Goal: Task Accomplishment & Management: Manage account settings

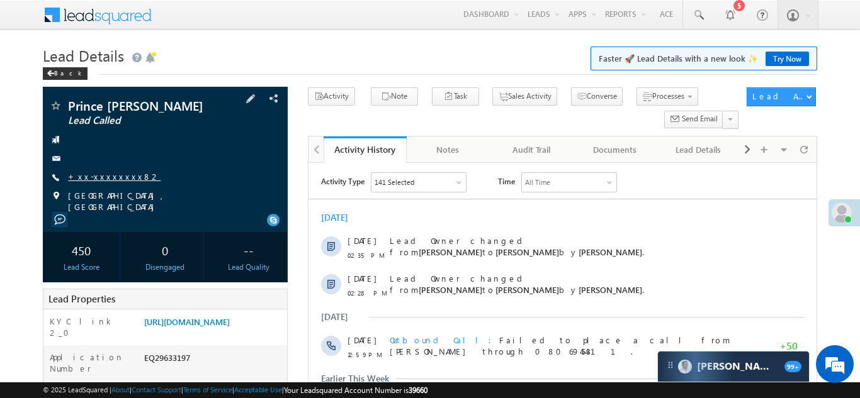
click at [97, 175] on link "+xx-xxxxxxxx82" at bounding box center [114, 176] width 93 height 11
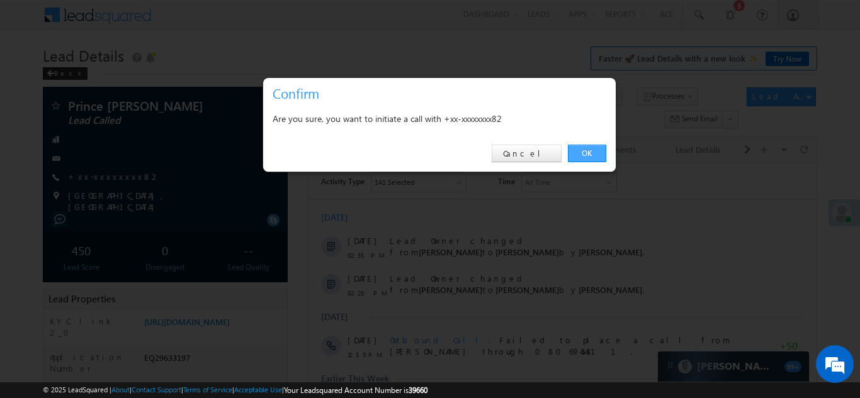
click at [588, 151] on link "OK" at bounding box center [587, 154] width 38 height 18
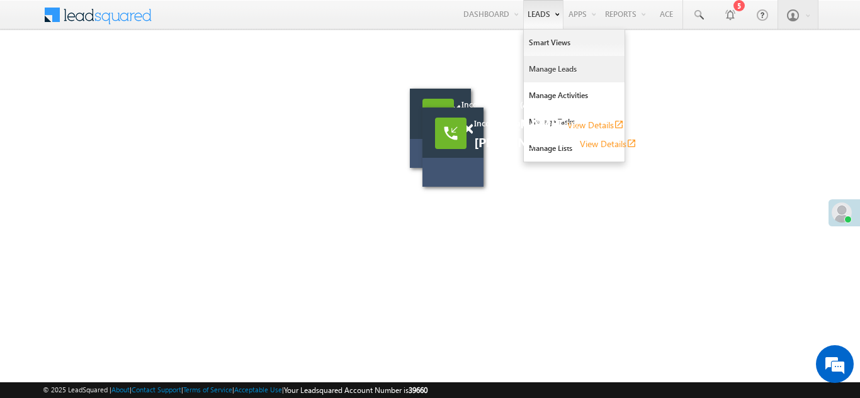
click at [543, 64] on link "Manage Leads" at bounding box center [574, 69] width 101 height 26
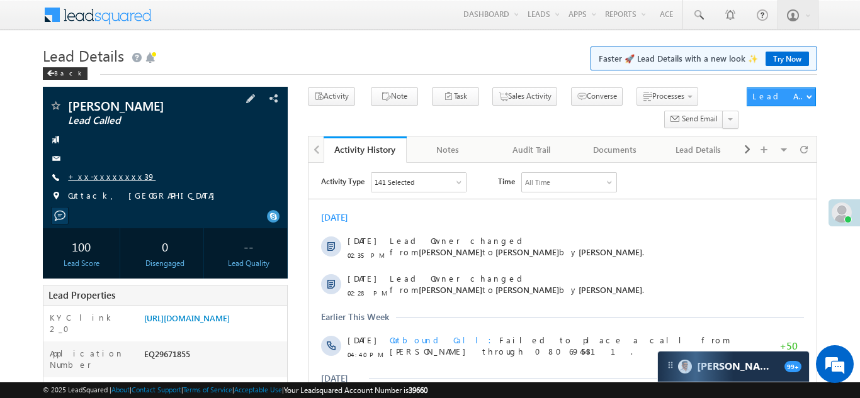
click at [103, 176] on link "+xx-xxxxxxxx39" at bounding box center [111, 176] width 87 height 11
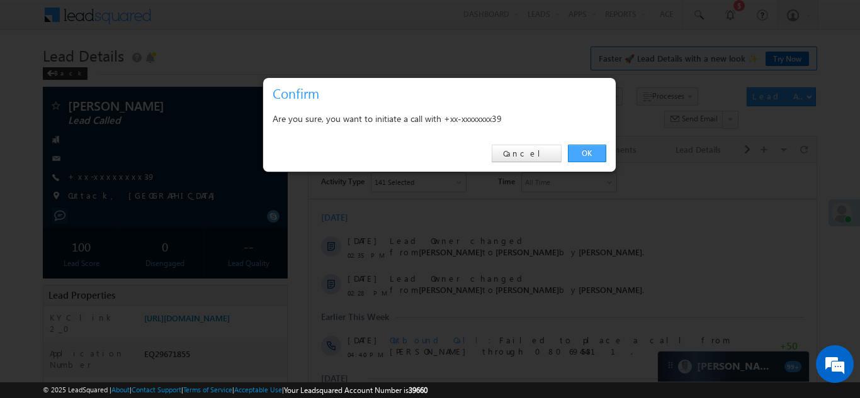
click at [583, 154] on link "OK" at bounding box center [587, 154] width 38 height 18
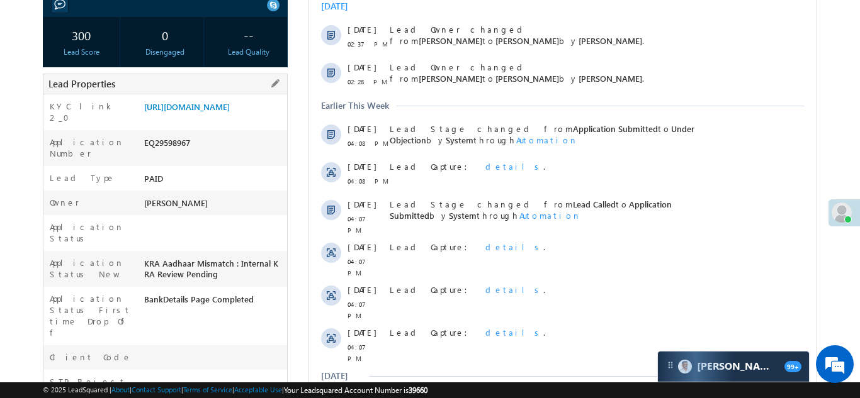
scroll to position [216, 0]
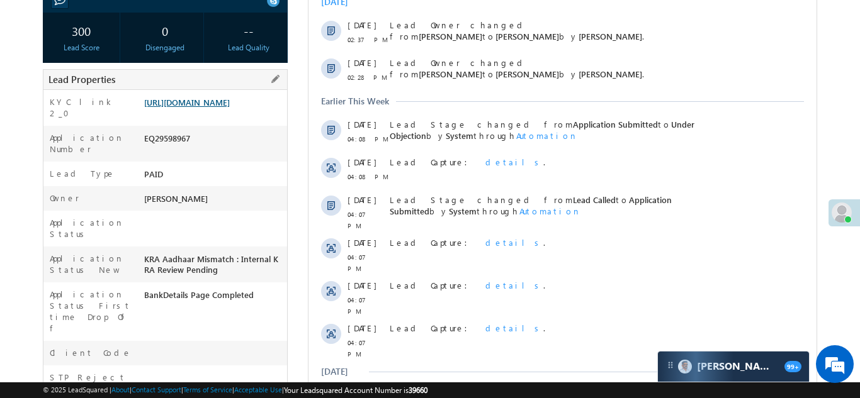
click at [205, 108] on link "[URL][DOMAIN_NAME]" at bounding box center [187, 102] width 86 height 11
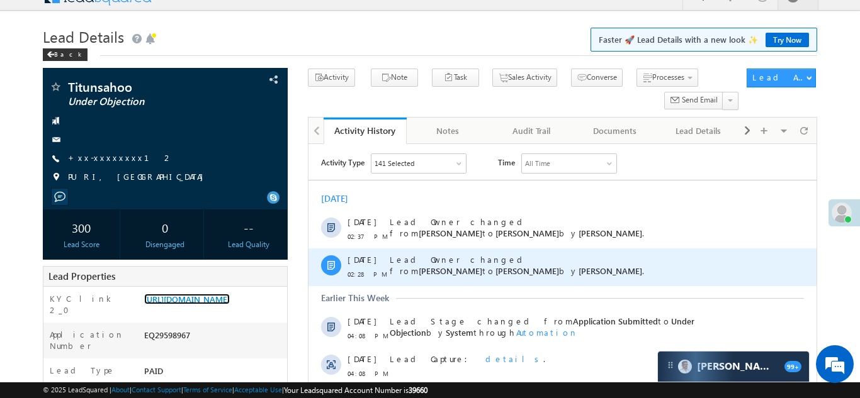
scroll to position [0, 0]
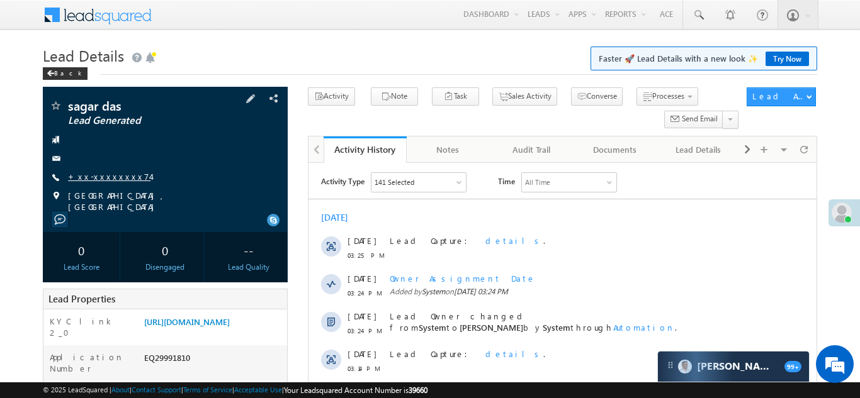
click at [96, 176] on link "+xx-xxxxxxxx74" at bounding box center [109, 176] width 82 height 11
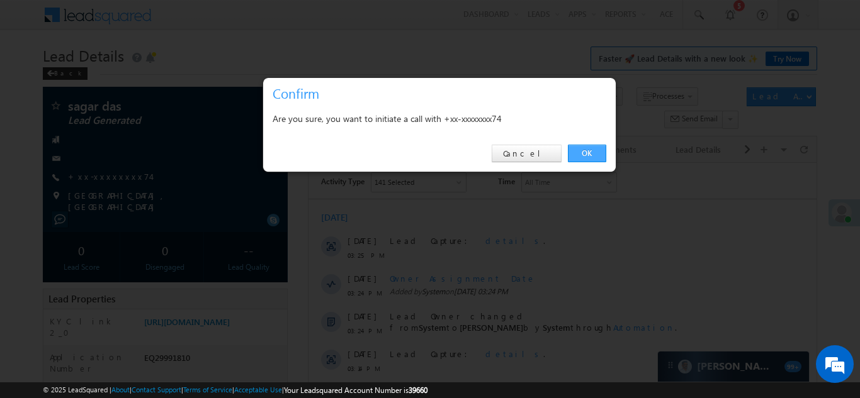
click at [583, 154] on link "OK" at bounding box center [587, 154] width 38 height 18
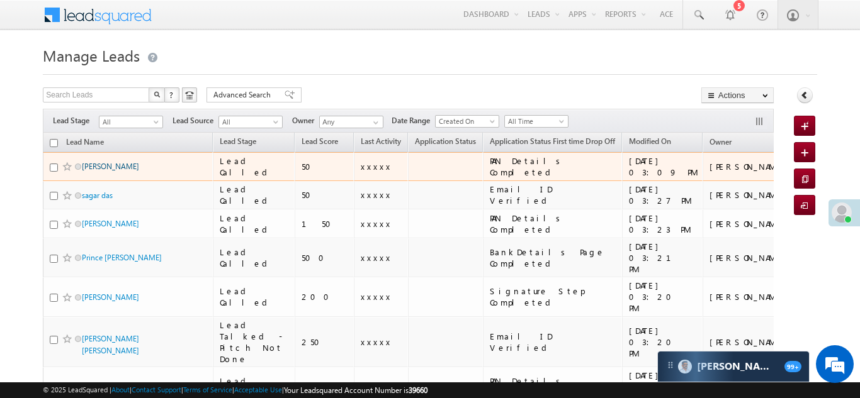
click at [92, 167] on link "Sumit kumar" at bounding box center [110, 166] width 57 height 9
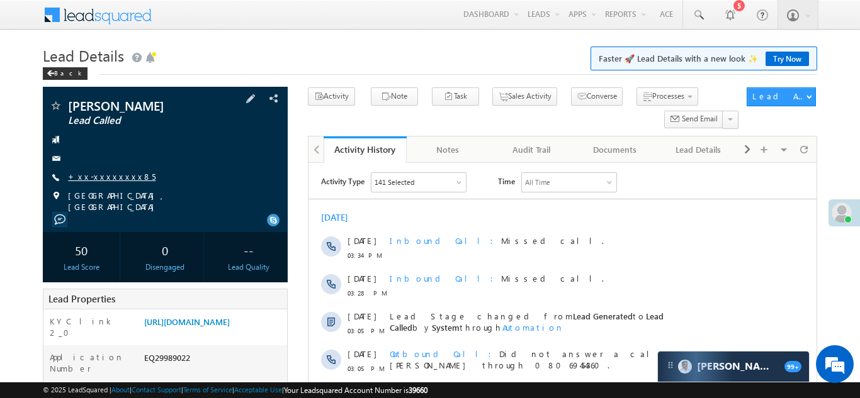
click at [100, 175] on link "+xx-xxxxxxxx85" at bounding box center [111, 176] width 87 height 11
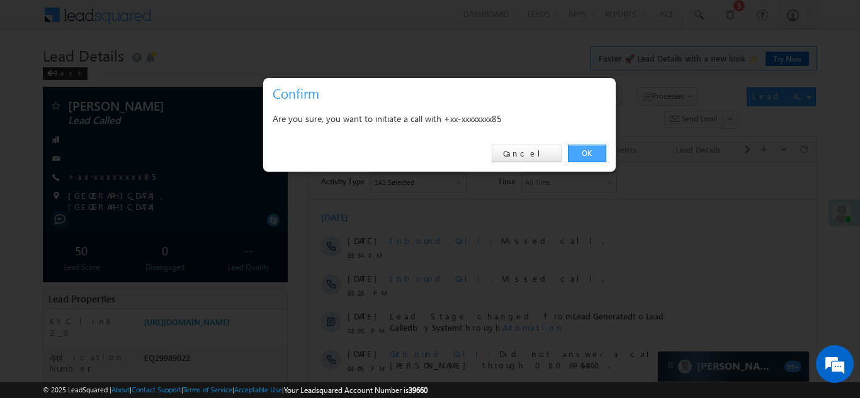
click at [587, 150] on link "OK" at bounding box center [587, 154] width 38 height 18
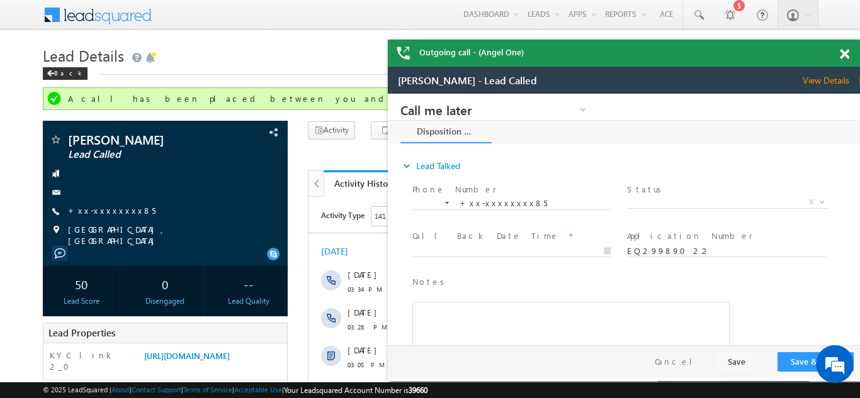
click at [845, 49] on span at bounding box center [844, 54] width 9 height 11
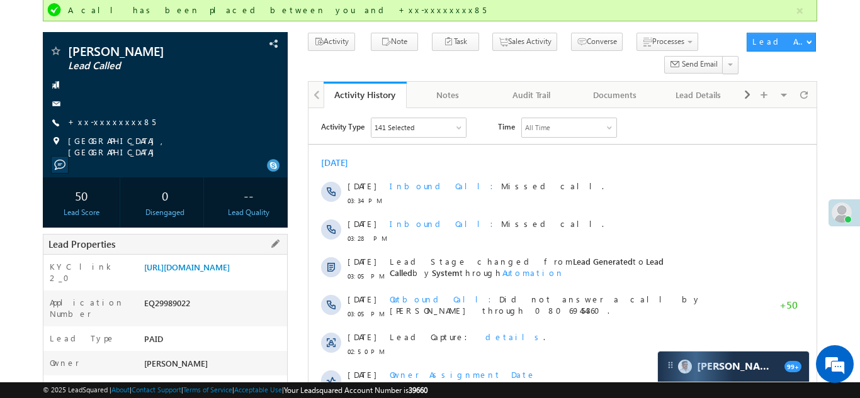
scroll to position [91, 0]
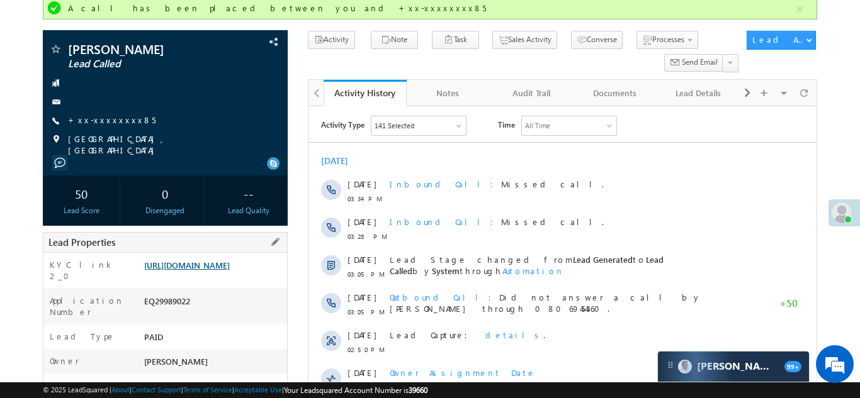
click at [201, 271] on link "https://angelbroking1-pk3em7sa.customui-test.leadsquared.com?leadId=2fdbdb19-54…" at bounding box center [187, 265] width 86 height 11
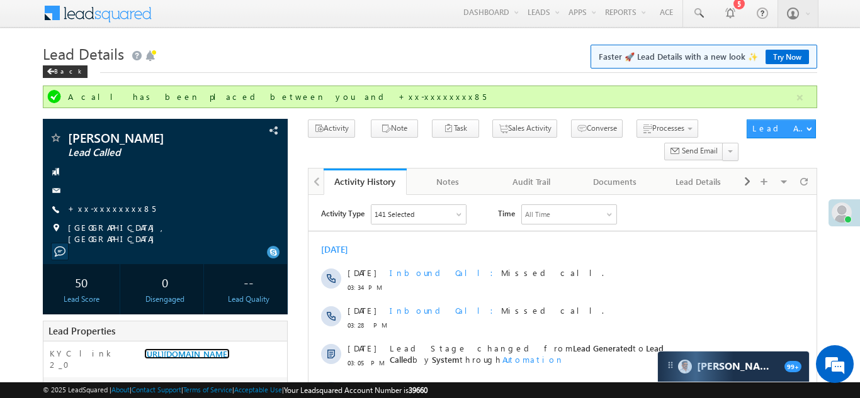
scroll to position [0, 0]
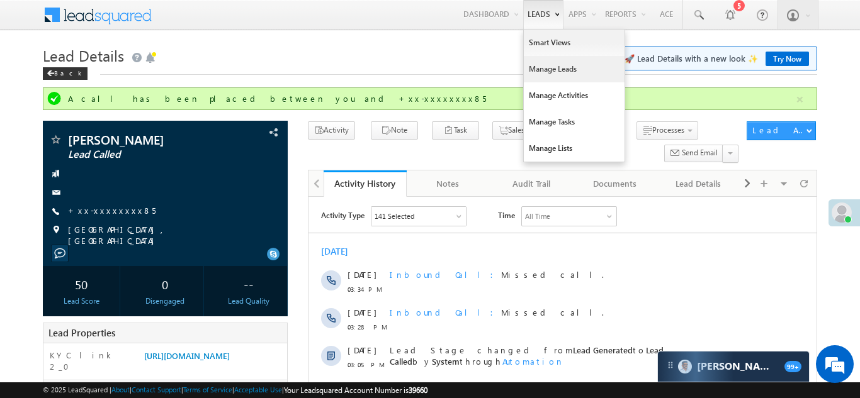
click at [543, 74] on link "Manage Leads" at bounding box center [574, 69] width 101 height 26
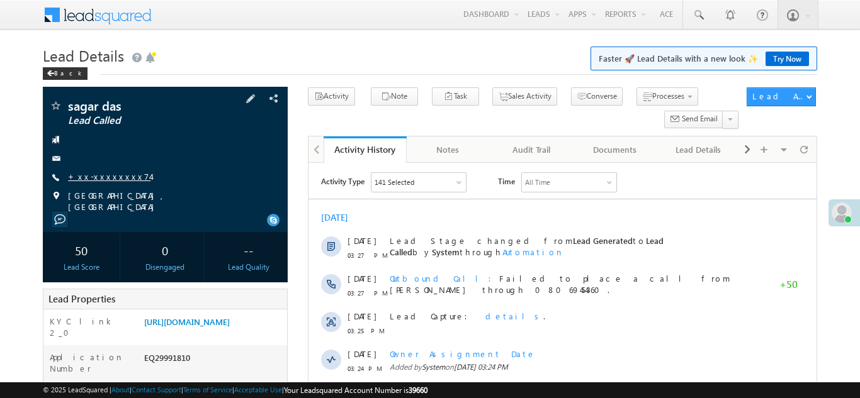
click at [101, 179] on link "+xx-xxxxxxxx74" at bounding box center [109, 176] width 82 height 11
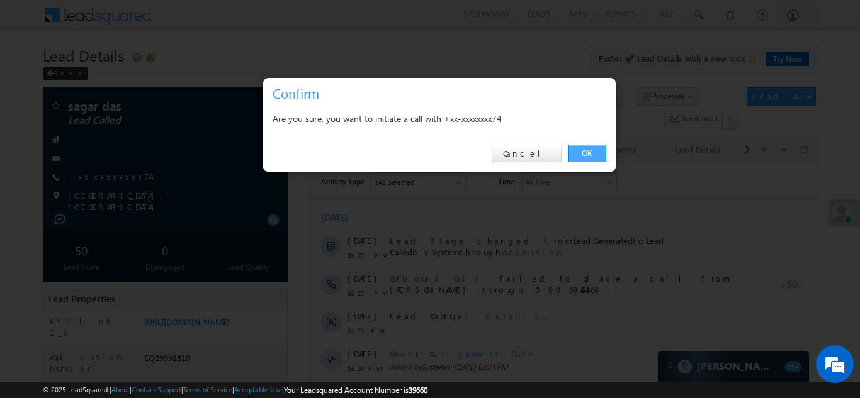
click at [585, 152] on link "OK" at bounding box center [587, 154] width 38 height 18
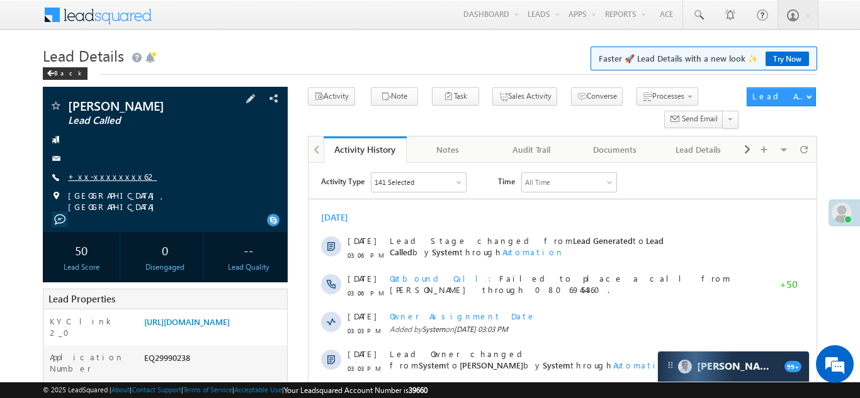
click at [101, 176] on link "+xx-xxxxxxxx62" at bounding box center [112, 176] width 89 height 11
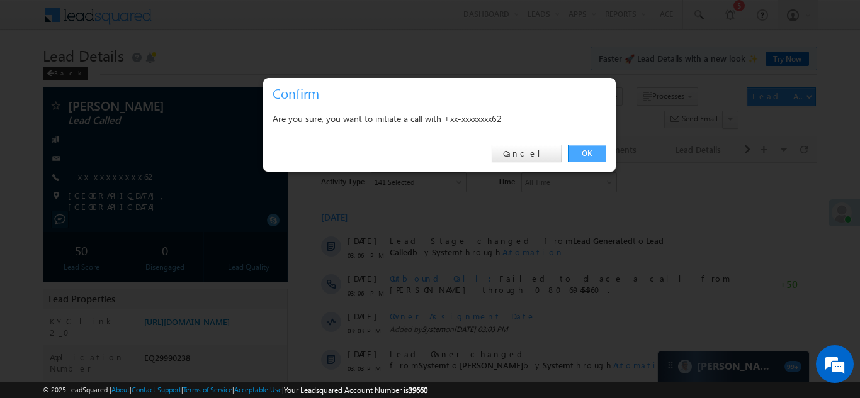
click at [580, 149] on link "OK" at bounding box center [587, 154] width 38 height 18
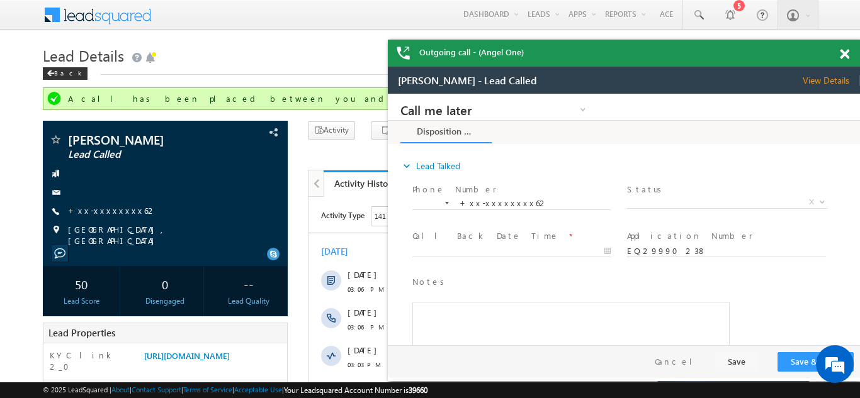
click at [846, 56] on div "Outgoing call - (Angel One)" at bounding box center [624, 53] width 472 height 27
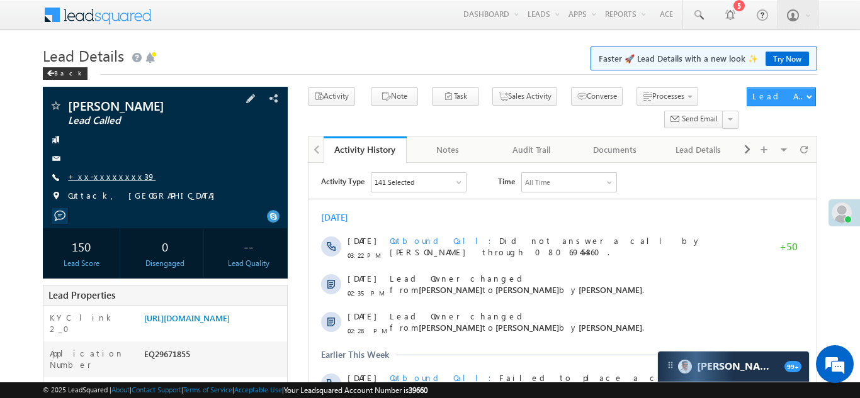
click at [101, 172] on link "+xx-xxxxxxxx39" at bounding box center [111, 176] width 87 height 11
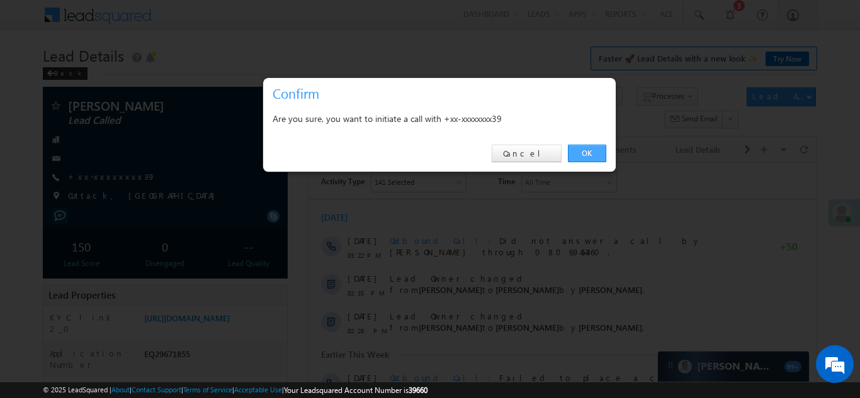
click at [588, 152] on link "OK" at bounding box center [587, 154] width 38 height 18
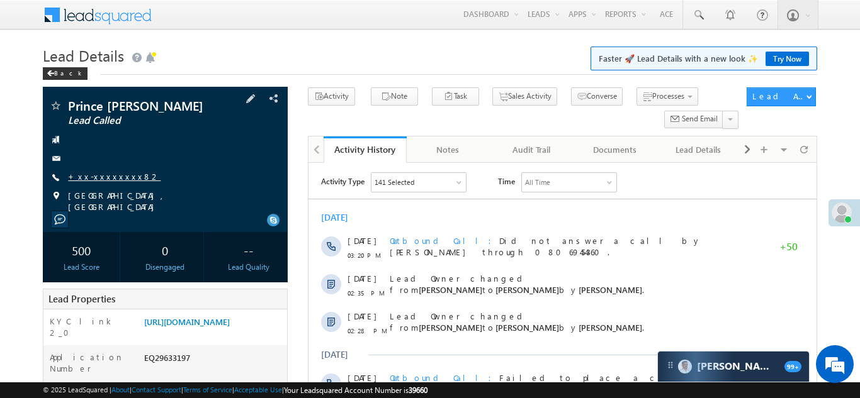
click at [104, 179] on link "+xx-xxxxxxxx82" at bounding box center [114, 176] width 93 height 11
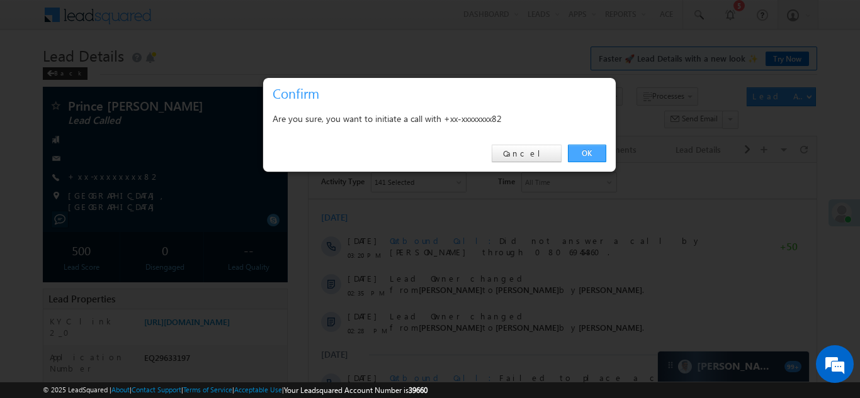
click at [588, 155] on link "OK" at bounding box center [587, 154] width 38 height 18
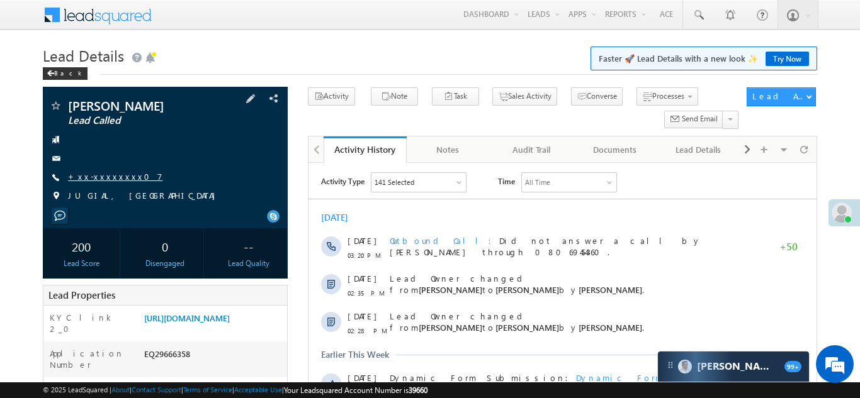
click at [97, 175] on link "+xx-xxxxxxxx07" at bounding box center [115, 176] width 94 height 11
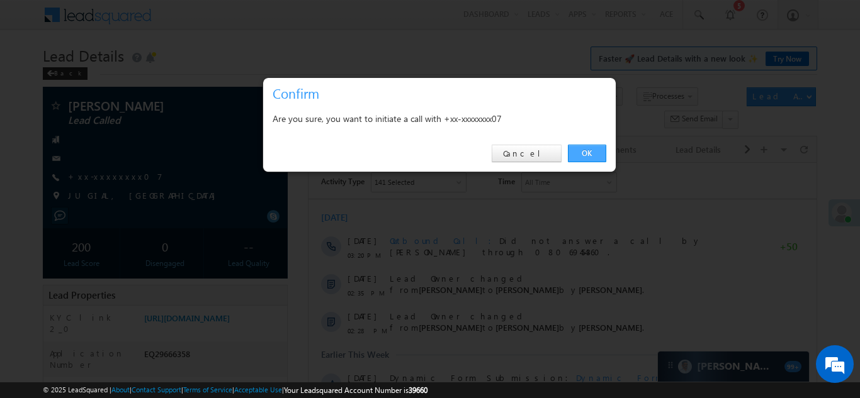
click at [584, 154] on link "OK" at bounding box center [587, 154] width 38 height 18
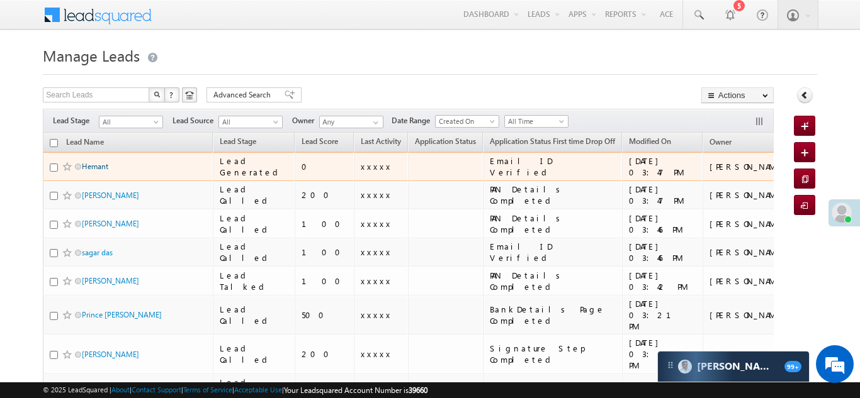
click at [96, 168] on link "Hemant" at bounding box center [95, 166] width 26 height 9
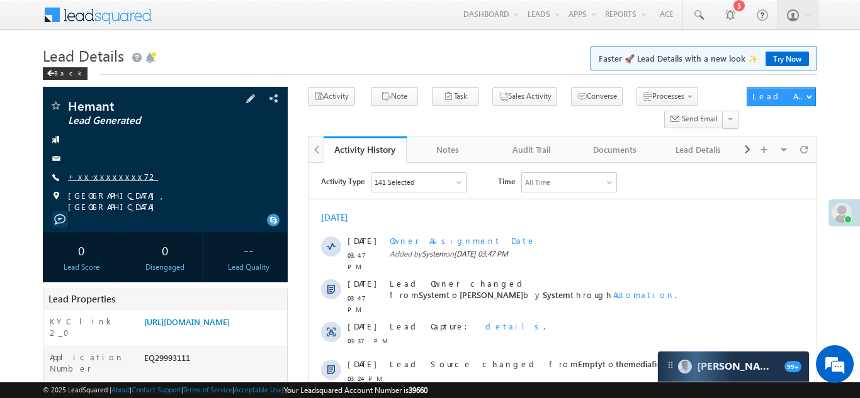
click at [100, 176] on link "+xx-xxxxxxxx72" at bounding box center [113, 176] width 90 height 11
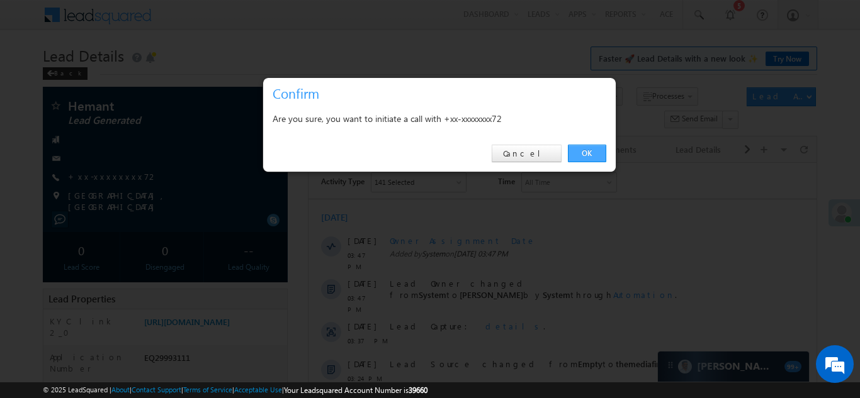
click at [585, 149] on link "OK" at bounding box center [587, 154] width 38 height 18
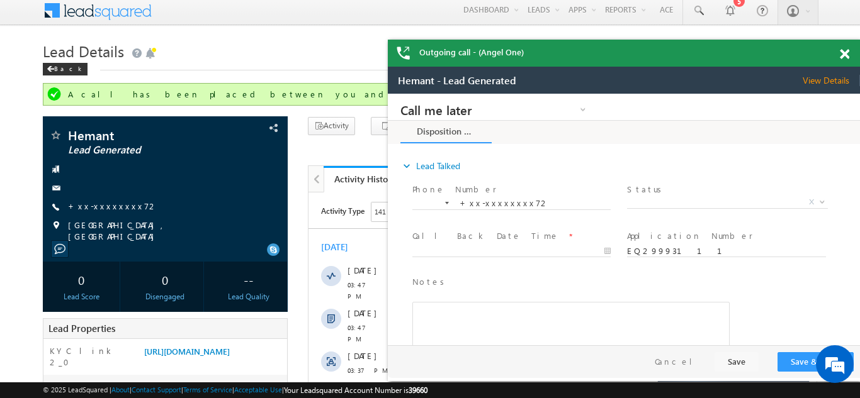
click at [845, 47] on div at bounding box center [851, 52] width 17 height 25
click at [845, 52] on span at bounding box center [844, 54] width 9 height 11
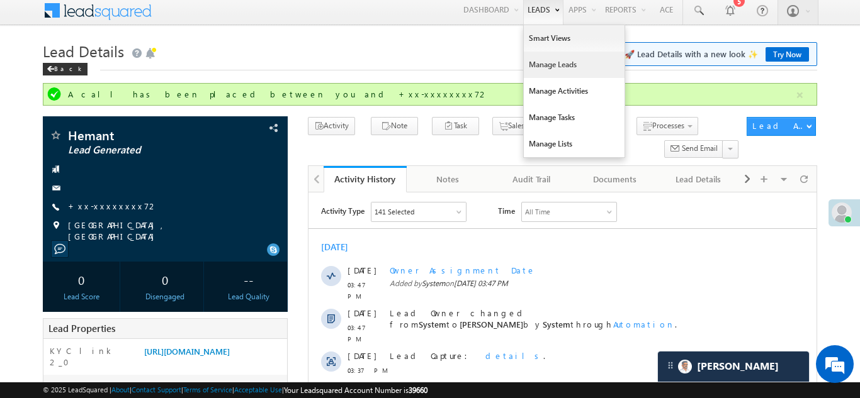
click at [531, 62] on link "Manage Leads" at bounding box center [574, 65] width 101 height 26
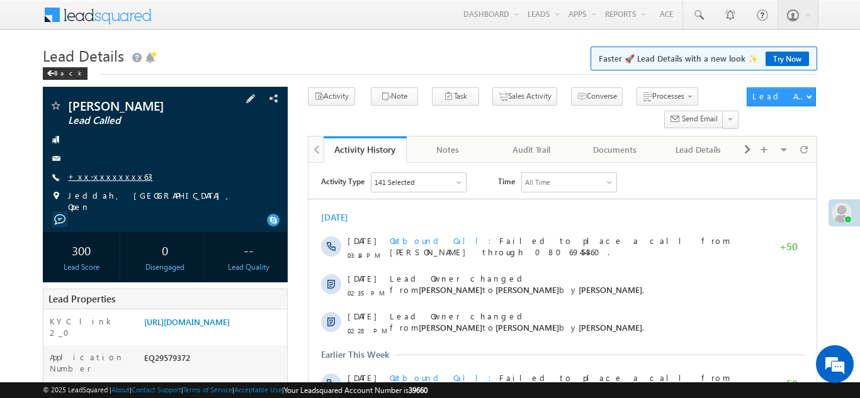
click at [99, 173] on link "+xx-xxxxxxxx63" at bounding box center [110, 176] width 84 height 11
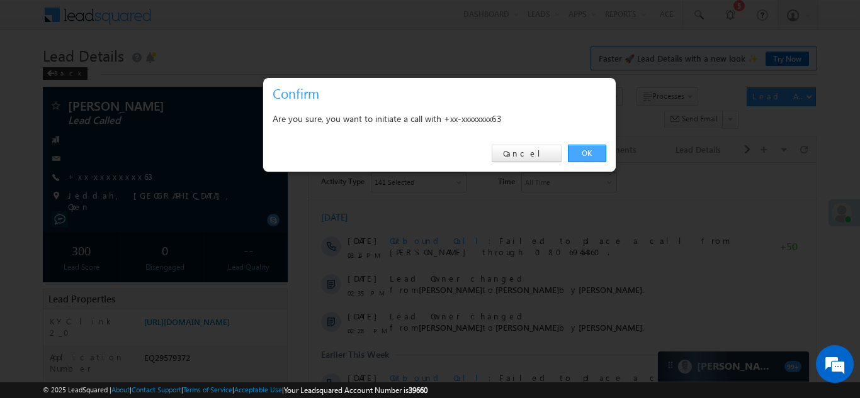
click at [583, 153] on link "OK" at bounding box center [587, 154] width 38 height 18
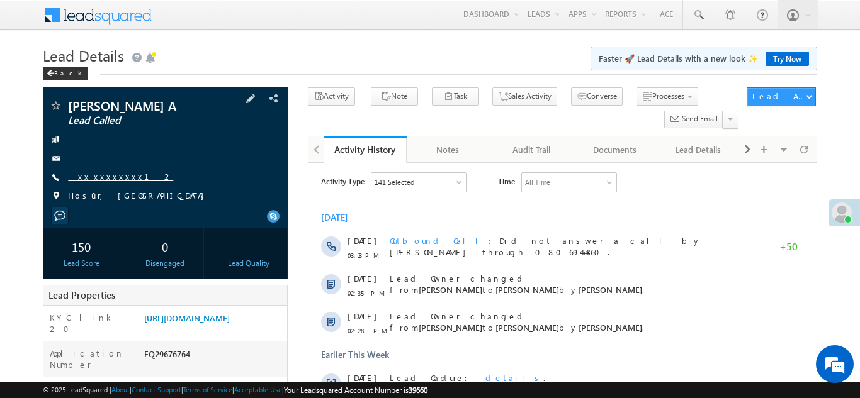
click at [101, 181] on link "+xx-xxxxxxxx12" at bounding box center [120, 176] width 105 height 11
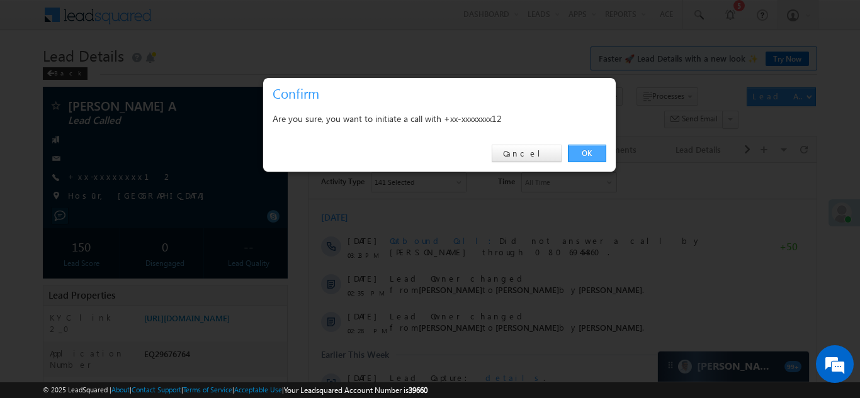
click at [582, 152] on link "OK" at bounding box center [587, 154] width 38 height 18
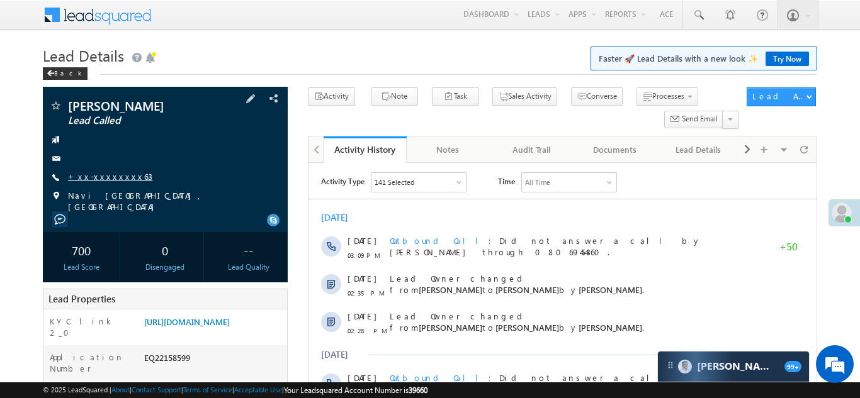
click at [94, 173] on link "+xx-xxxxxxxx63" at bounding box center [110, 176] width 84 height 11
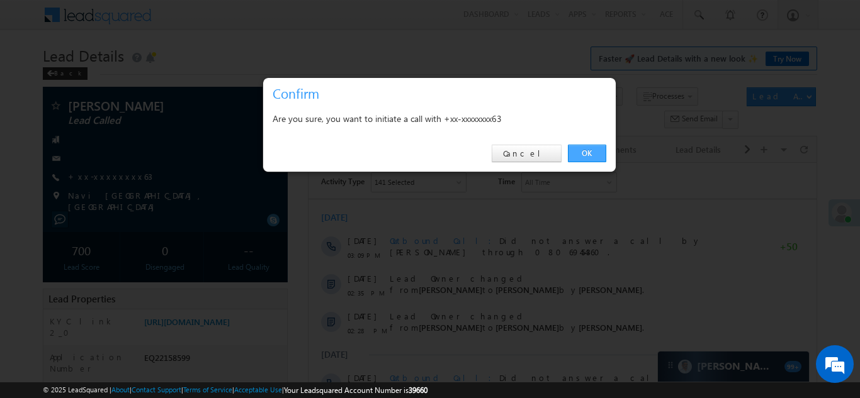
click at [585, 154] on link "OK" at bounding box center [587, 154] width 38 height 18
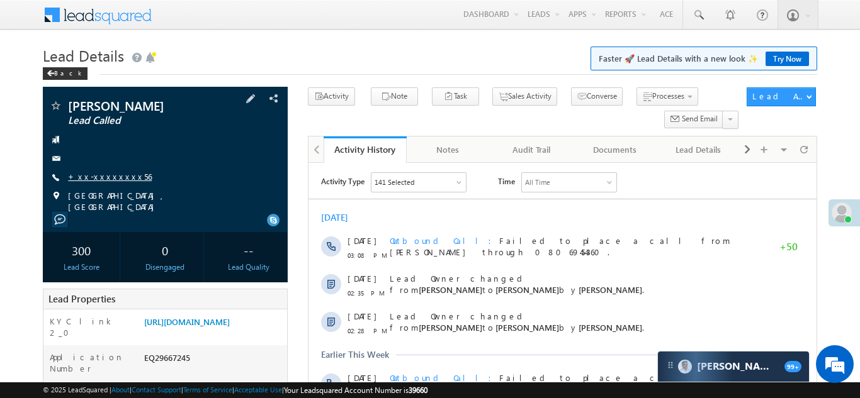
click at [108, 179] on link "+xx-xxxxxxxx56" at bounding box center [110, 176] width 84 height 11
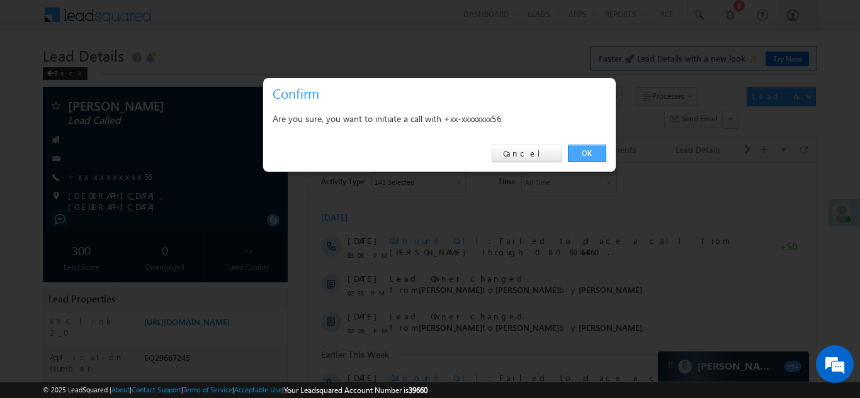
click at [585, 149] on link "OK" at bounding box center [587, 154] width 38 height 18
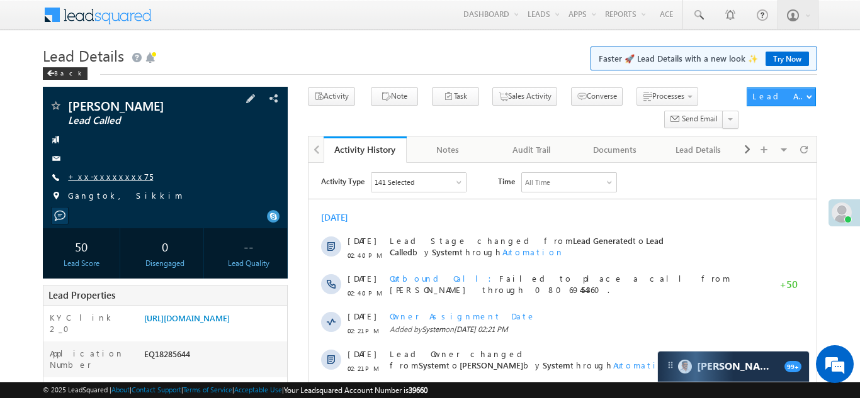
click at [107, 175] on link "+xx-xxxxxxxx75" at bounding box center [110, 176] width 85 height 11
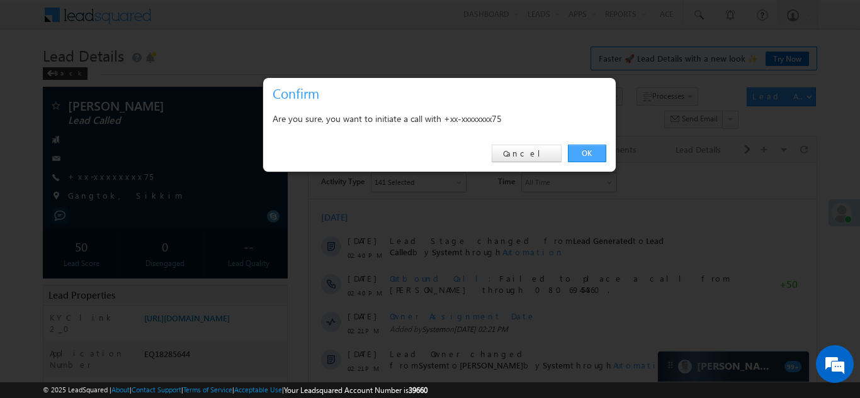
click at [590, 152] on link "OK" at bounding box center [587, 154] width 38 height 18
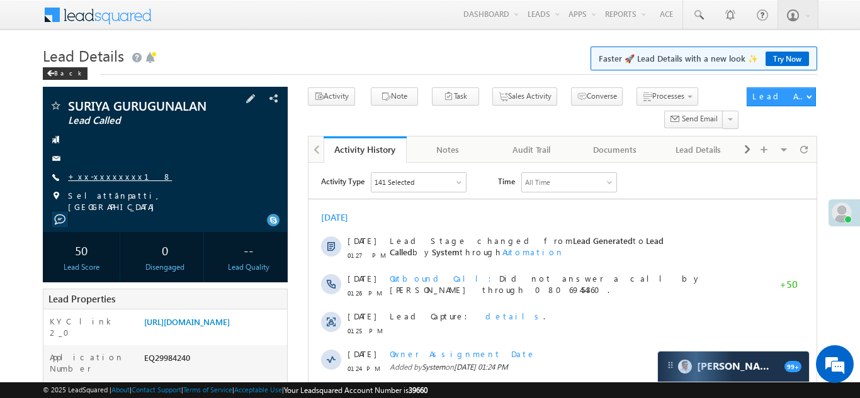
click at [106, 174] on link "+xx-xxxxxxxx18" at bounding box center [120, 176] width 104 height 11
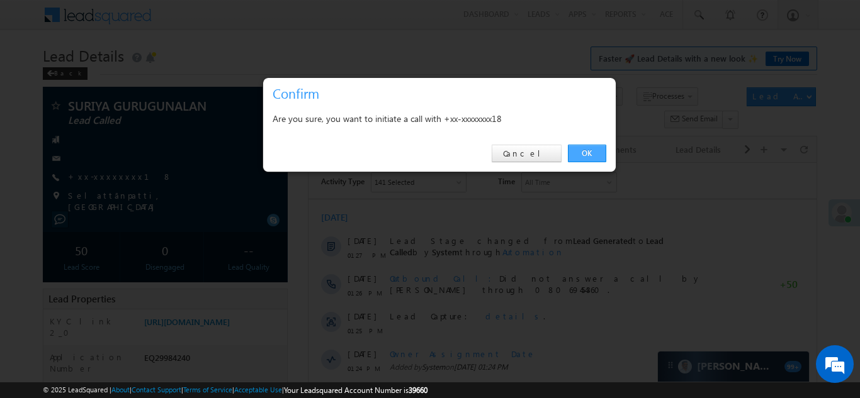
click at [582, 151] on link "OK" at bounding box center [587, 154] width 38 height 18
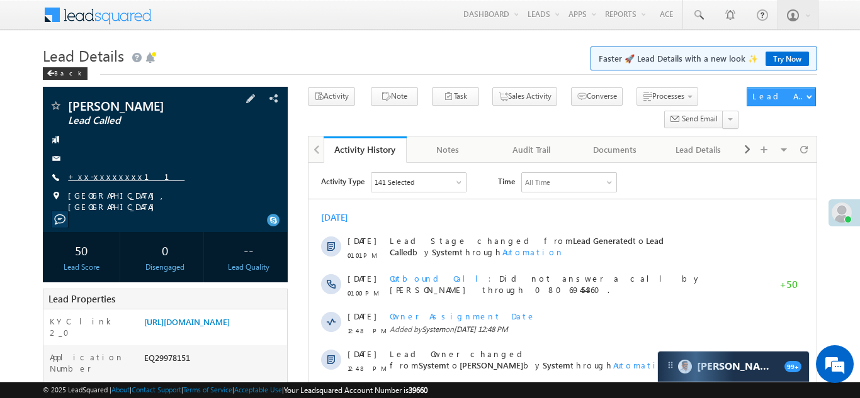
click at [102, 176] on link "+xx-xxxxxxxx11" at bounding box center [126, 176] width 116 height 11
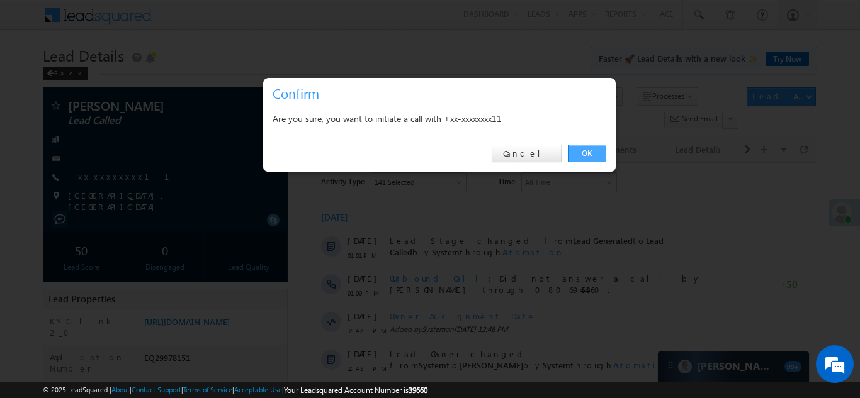
click at [582, 151] on link "OK" at bounding box center [587, 154] width 38 height 18
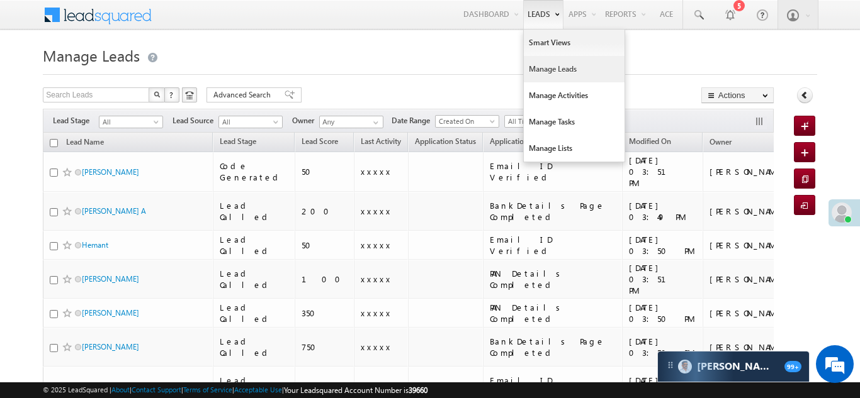
click at [539, 69] on link "Manage Leads" at bounding box center [574, 69] width 101 height 26
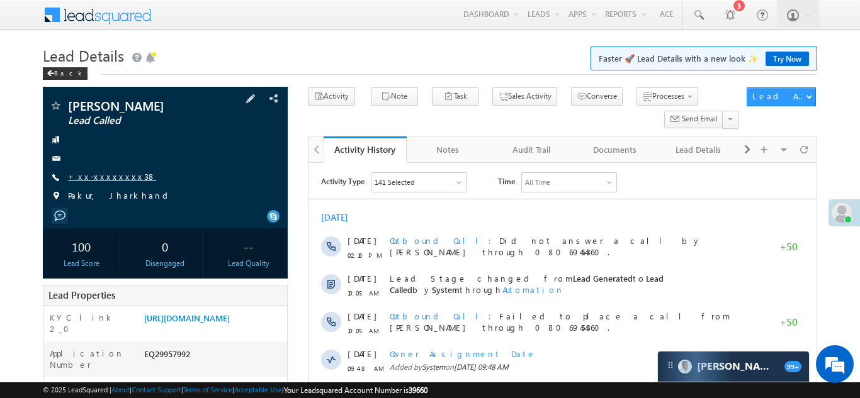
click at [96, 179] on link "+xx-xxxxxxxx38" at bounding box center [112, 176] width 88 height 11
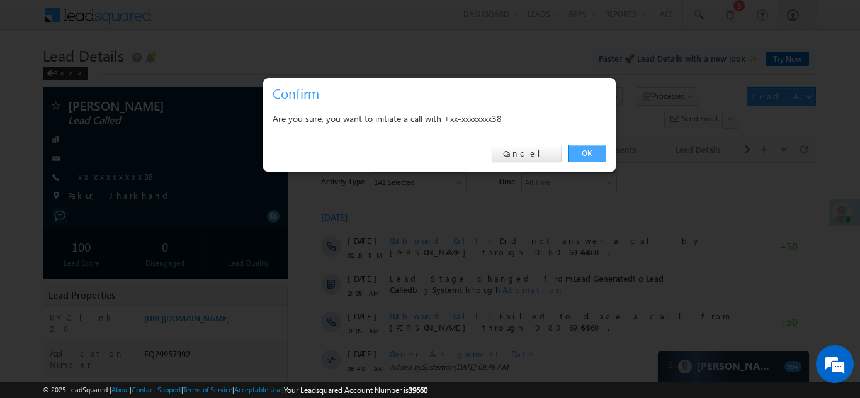
click at [584, 152] on link "OK" at bounding box center [587, 154] width 38 height 18
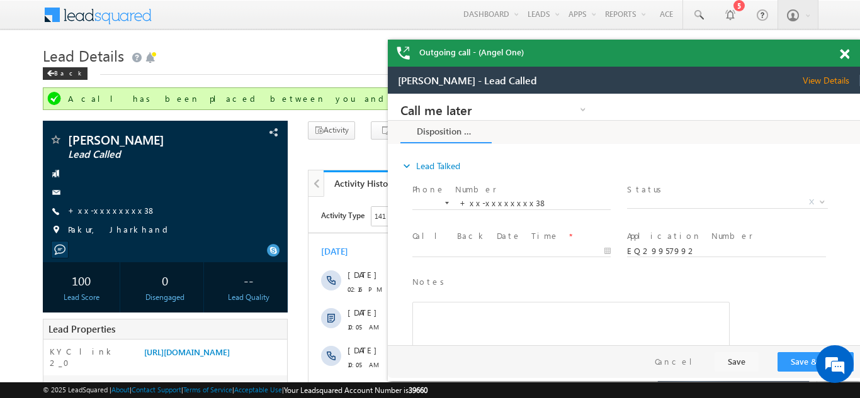
click at [843, 51] on span at bounding box center [844, 54] width 9 height 11
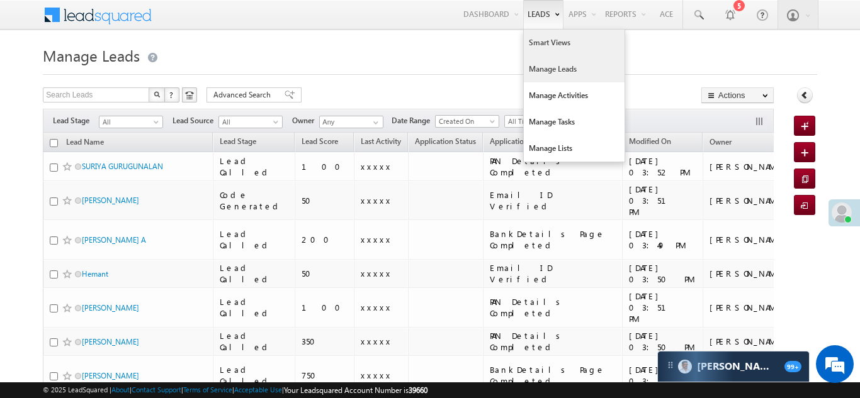
click at [534, 43] on link "Smart Views" at bounding box center [574, 43] width 101 height 26
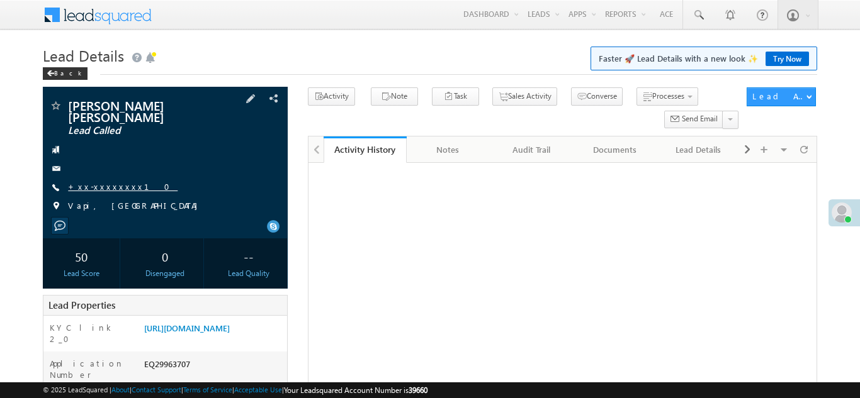
click at [114, 181] on link "+xx-xxxxxxxx10" at bounding box center [123, 186] width 110 height 11
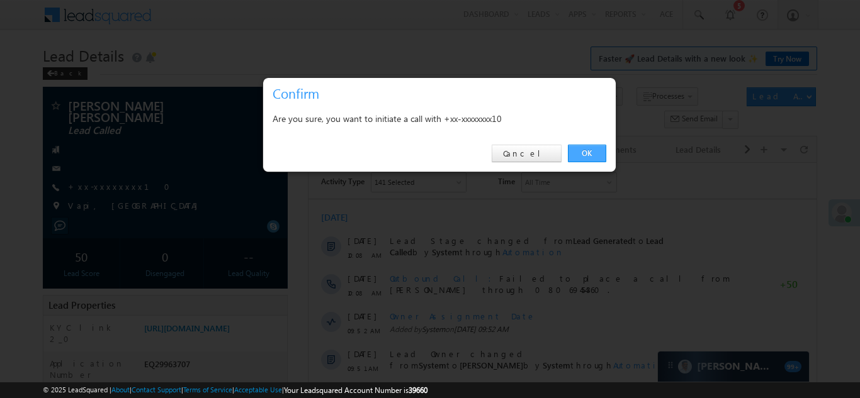
click at [585, 150] on link "OK" at bounding box center [587, 154] width 38 height 18
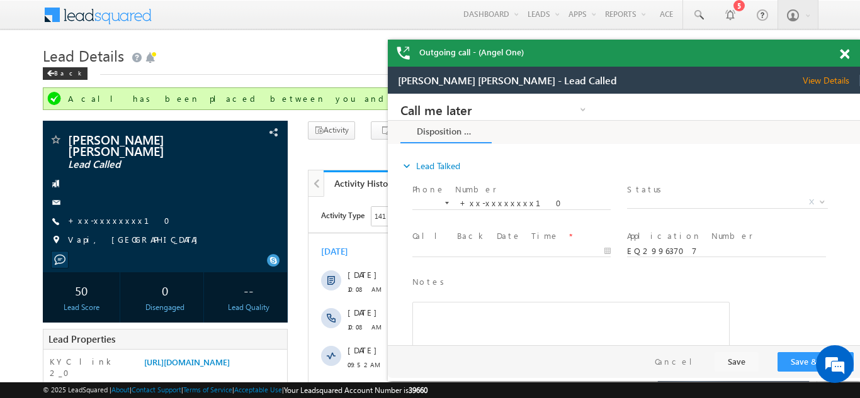
click at [845, 53] on span at bounding box center [844, 54] width 9 height 11
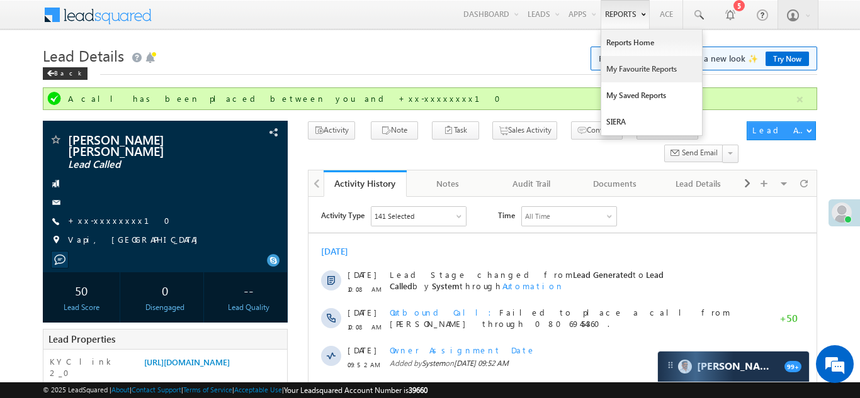
click at [621, 65] on link "My Favourite Reports" at bounding box center [651, 69] width 101 height 26
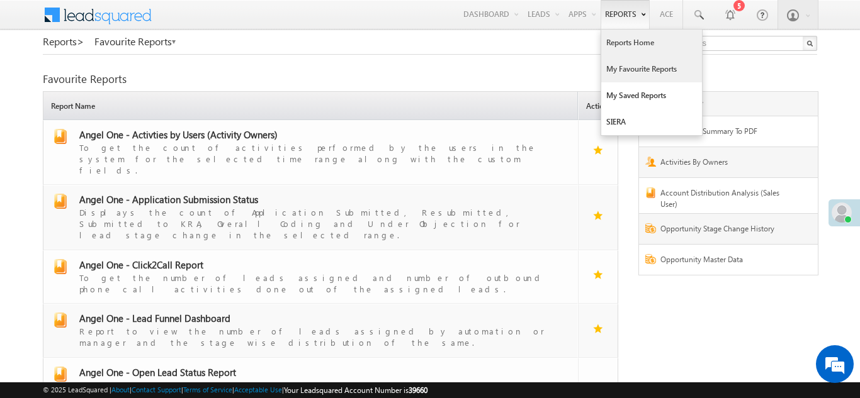
click at [614, 37] on link "Reports Home" at bounding box center [651, 43] width 101 height 26
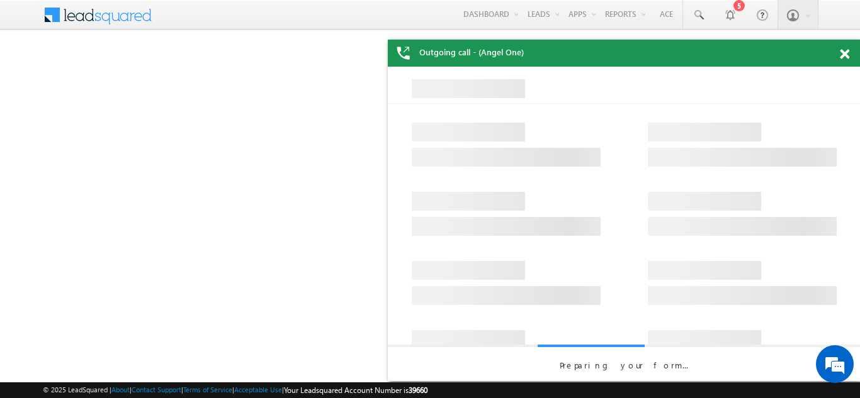
click at [843, 50] on div "Outgoing call - (Angel One)" at bounding box center [624, 53] width 472 height 27
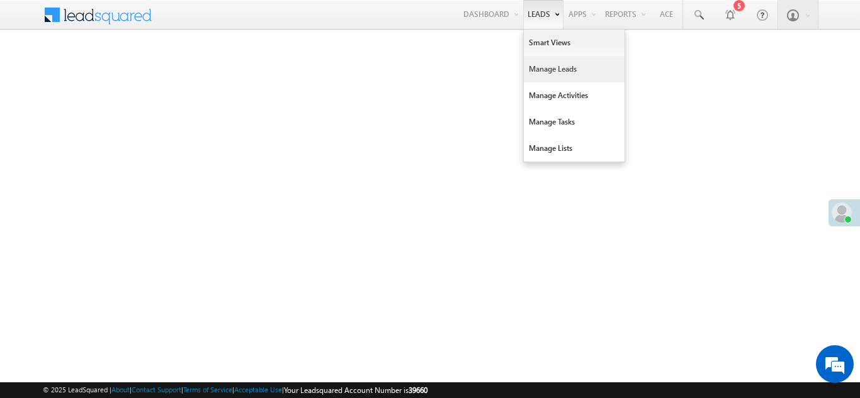
click at [541, 69] on link "Manage Leads" at bounding box center [574, 69] width 101 height 26
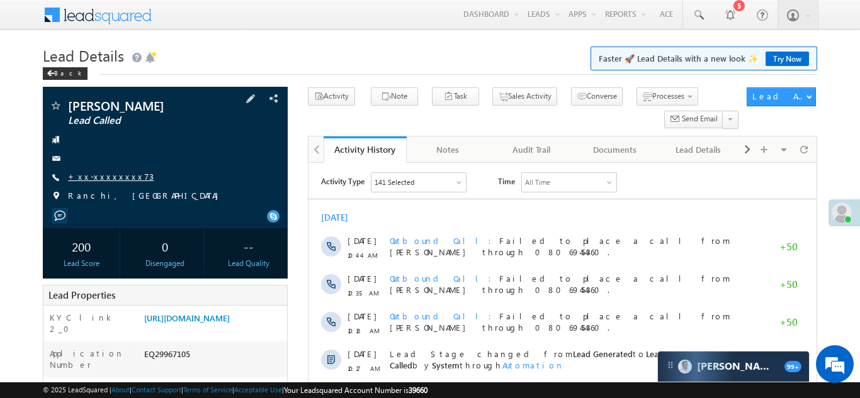
click at [108, 177] on link "+xx-xxxxxxxx73" at bounding box center [111, 176] width 86 height 11
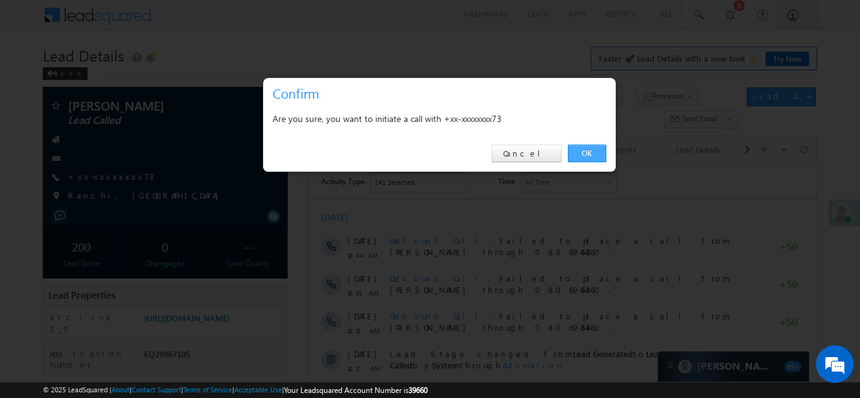
click at [581, 150] on link "OK" at bounding box center [587, 154] width 38 height 18
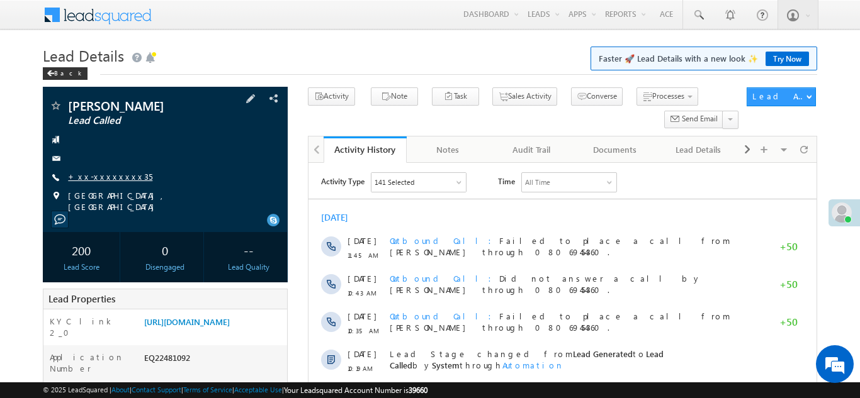
click at [95, 182] on link "+xx-xxxxxxxx35" at bounding box center [110, 176] width 84 height 11
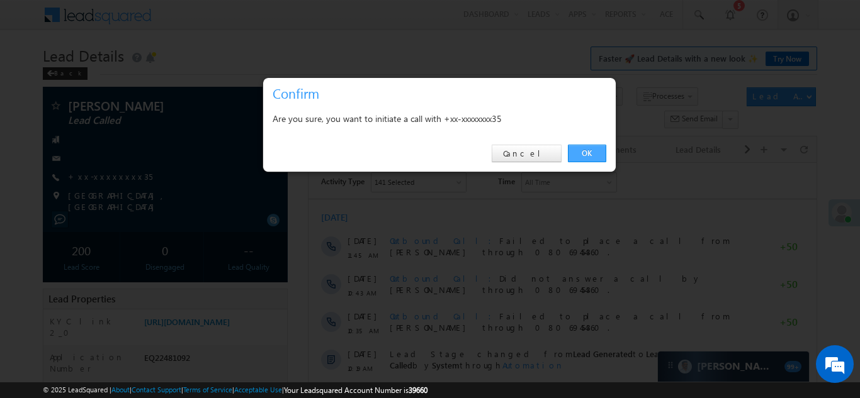
click at [582, 153] on link "OK" at bounding box center [587, 154] width 38 height 18
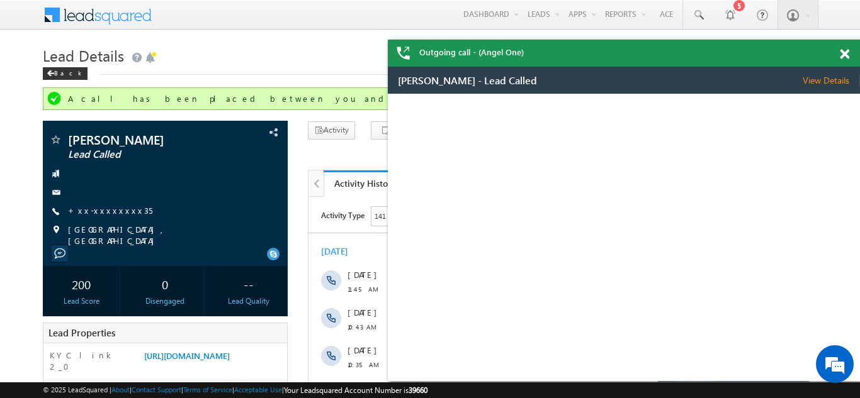
click at [841, 52] on span at bounding box center [844, 54] width 9 height 11
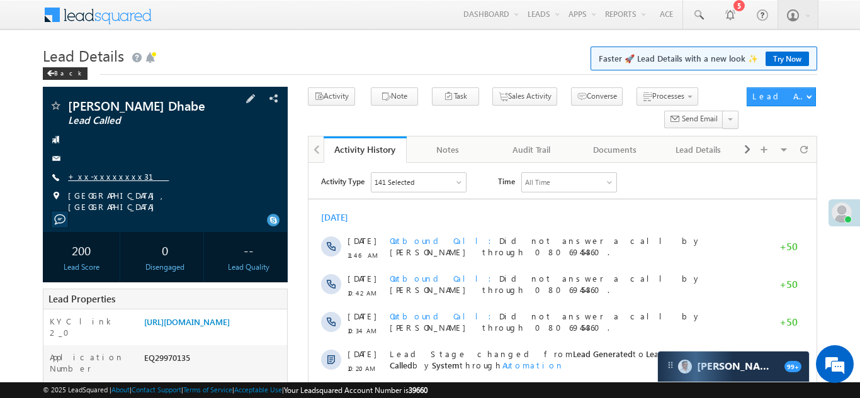
click at [102, 179] on link "+xx-xxxxxxxx31" at bounding box center [118, 176] width 101 height 11
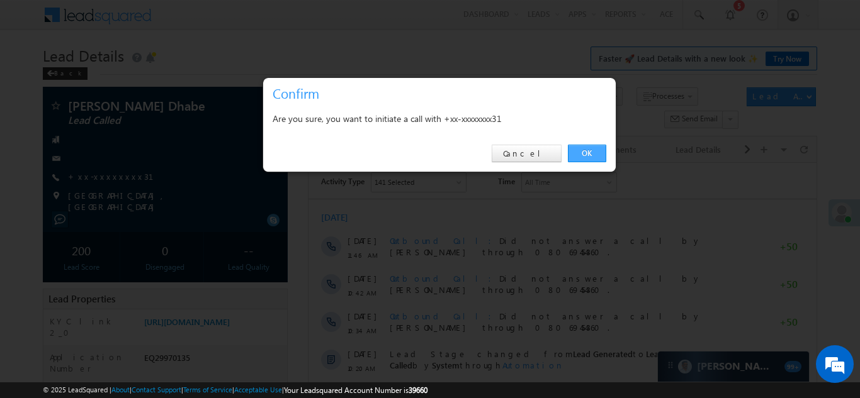
click at [578, 150] on link "OK" at bounding box center [587, 154] width 38 height 18
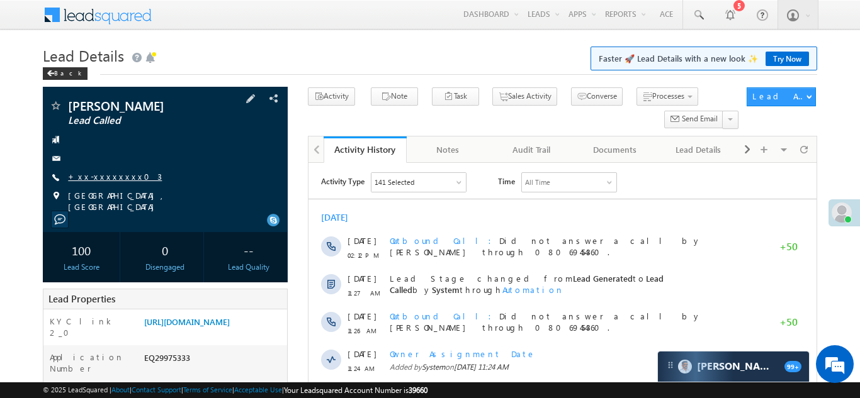
click at [109, 177] on link "+xx-xxxxxxxx03" at bounding box center [115, 176] width 94 height 11
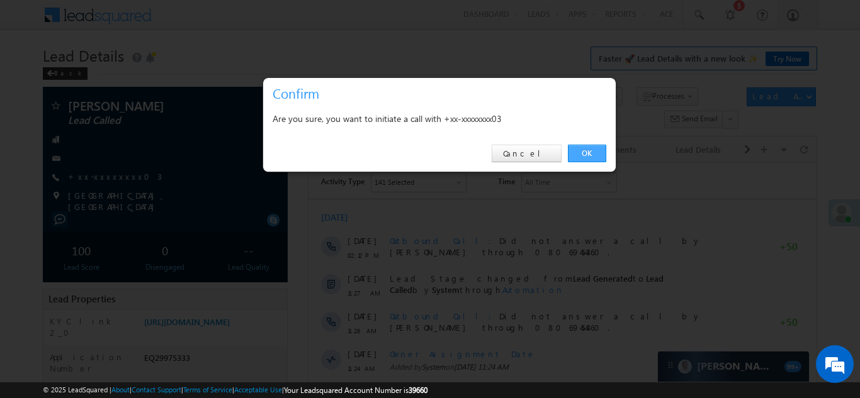
click at [588, 150] on link "OK" at bounding box center [587, 154] width 38 height 18
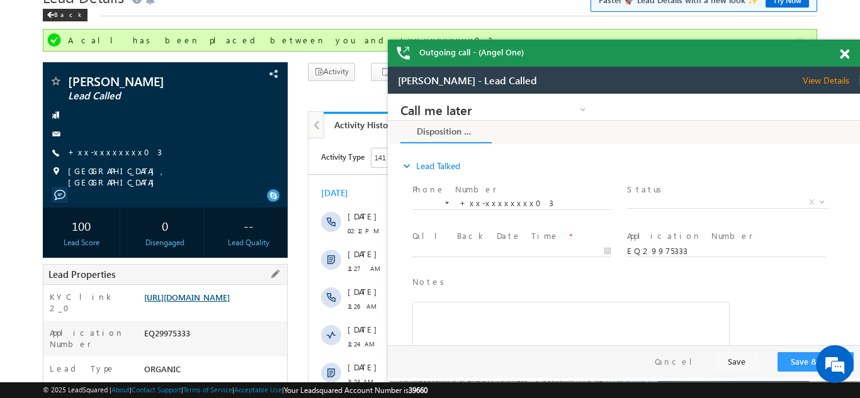
scroll to position [47, 0]
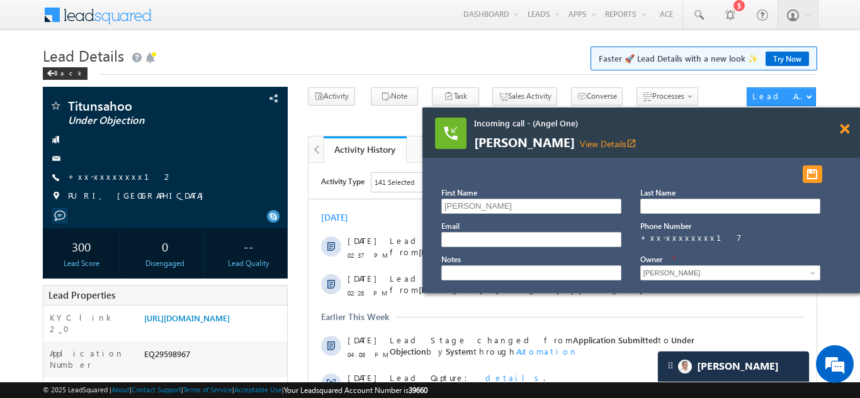
click at [844, 128] on span at bounding box center [844, 129] width 9 height 11
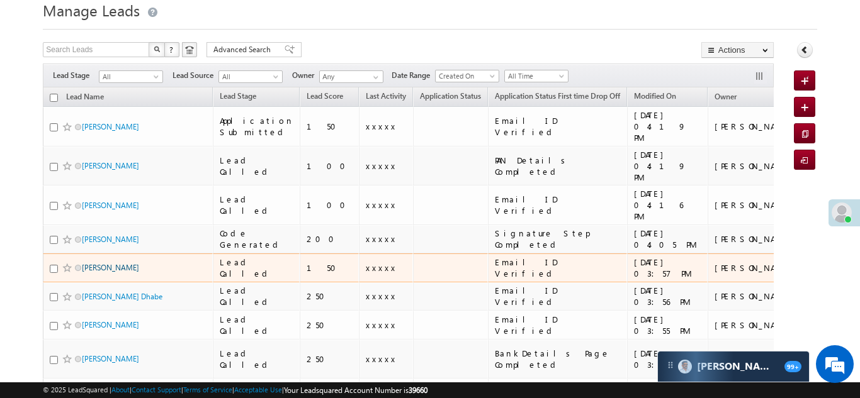
scroll to position [48, 0]
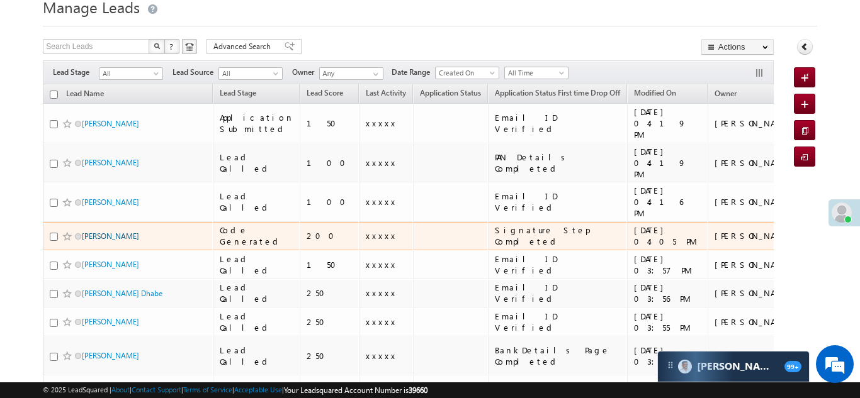
click at [96, 232] on link "[PERSON_NAME]" at bounding box center [110, 236] width 57 height 9
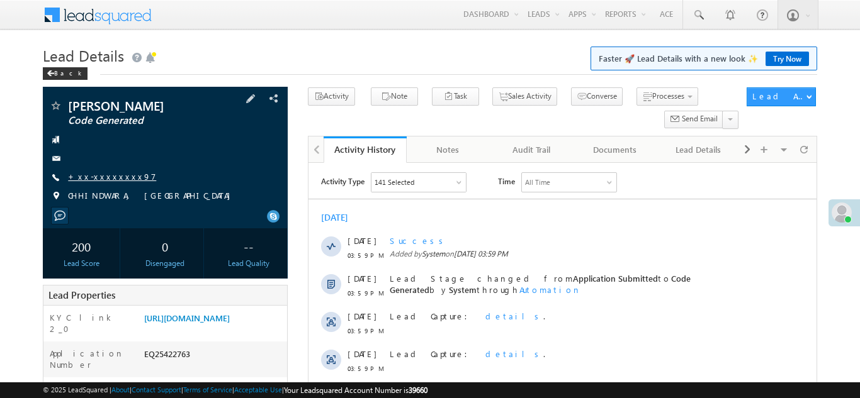
click at [99, 176] on link "+xx-xxxxxxxx97" at bounding box center [112, 176] width 88 height 11
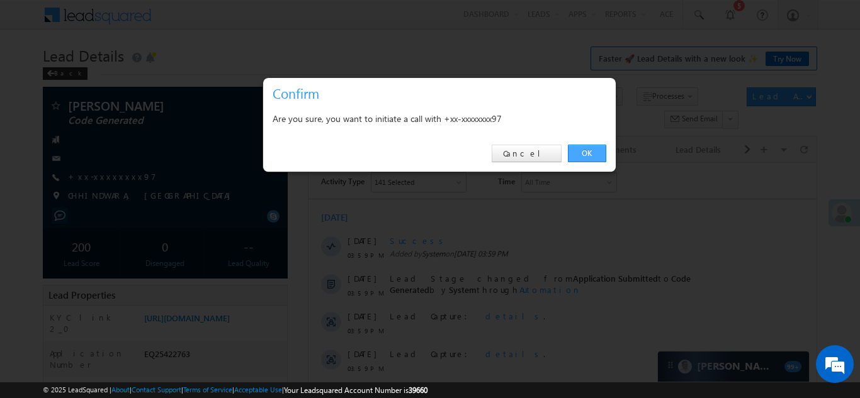
click at [588, 149] on link "OK" at bounding box center [587, 154] width 38 height 18
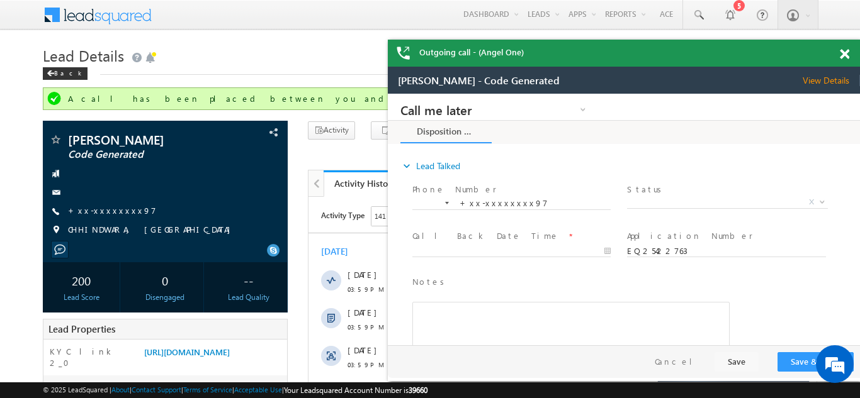
click at [842, 51] on span at bounding box center [844, 54] width 9 height 11
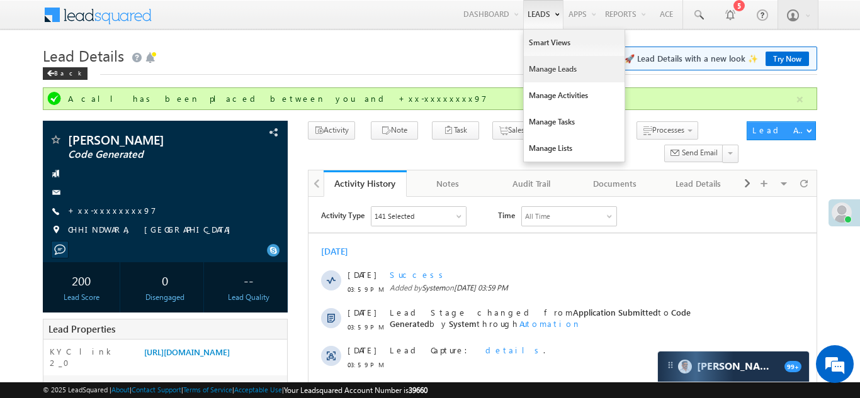
click at [539, 71] on link "Manage Leads" at bounding box center [574, 69] width 101 height 26
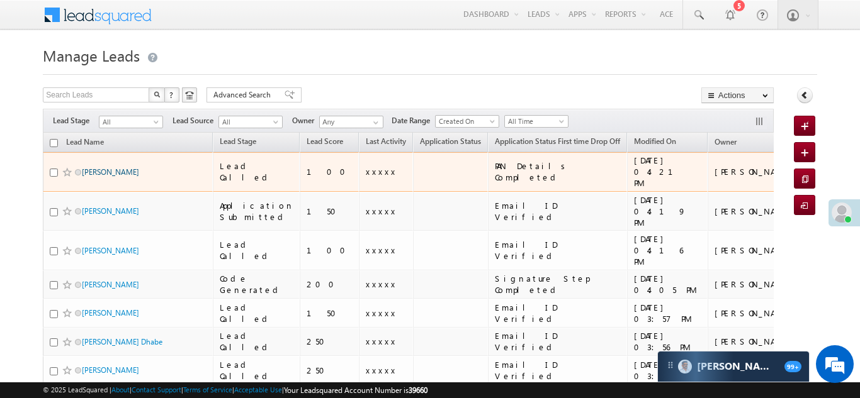
click at [106, 167] on link "[PERSON_NAME]" at bounding box center [110, 171] width 57 height 9
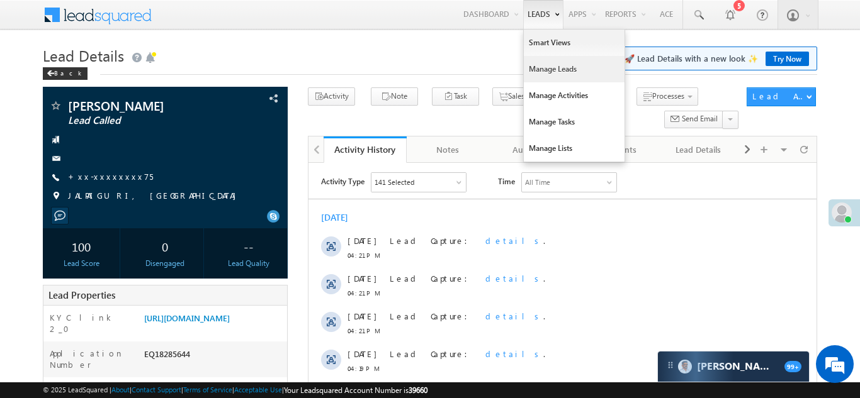
click at [539, 65] on link "Manage Leads" at bounding box center [574, 69] width 101 height 26
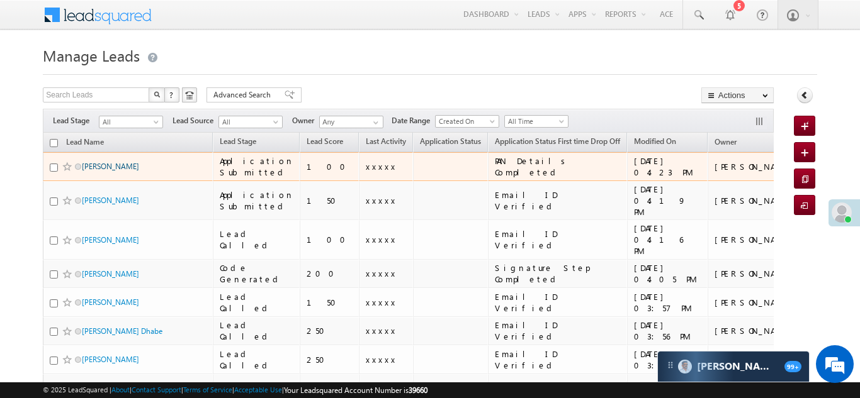
click at [106, 167] on link "[PERSON_NAME]" at bounding box center [110, 166] width 57 height 9
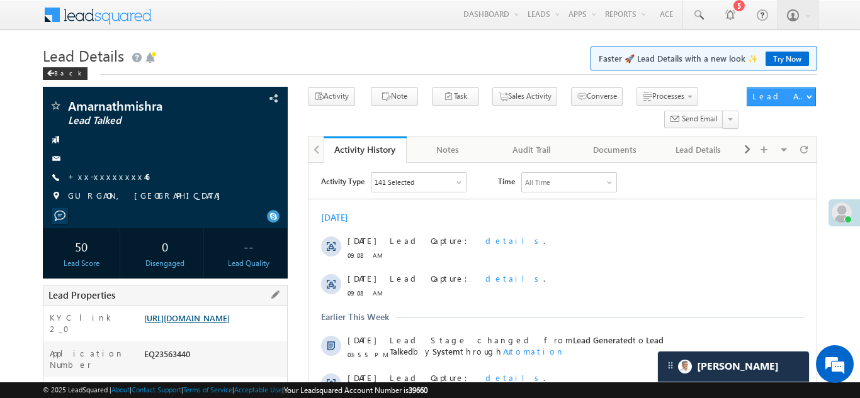
click at [208, 323] on link "https://angelbroking1-pk3em7sa.customui-test.leadsquared.com?leadId=4004169b-55…" at bounding box center [187, 318] width 86 height 11
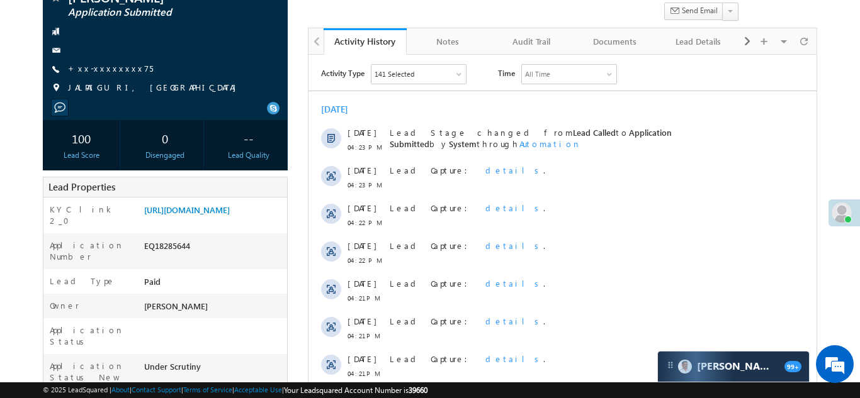
scroll to position [118, 0]
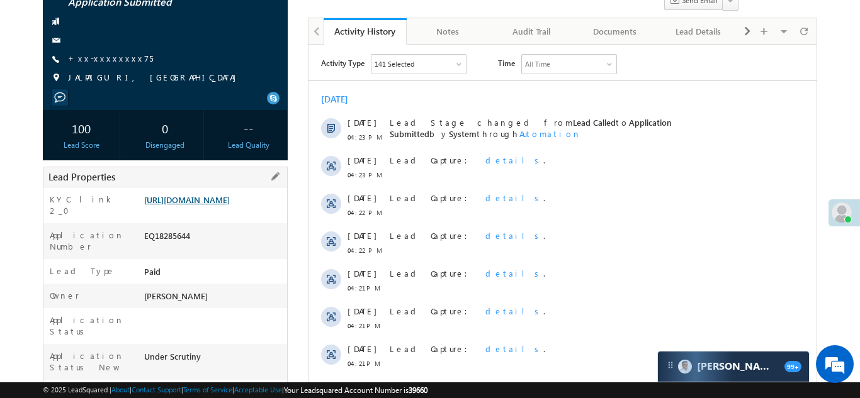
click at [205, 205] on link "[URL][DOMAIN_NAME]" at bounding box center [187, 199] width 86 height 11
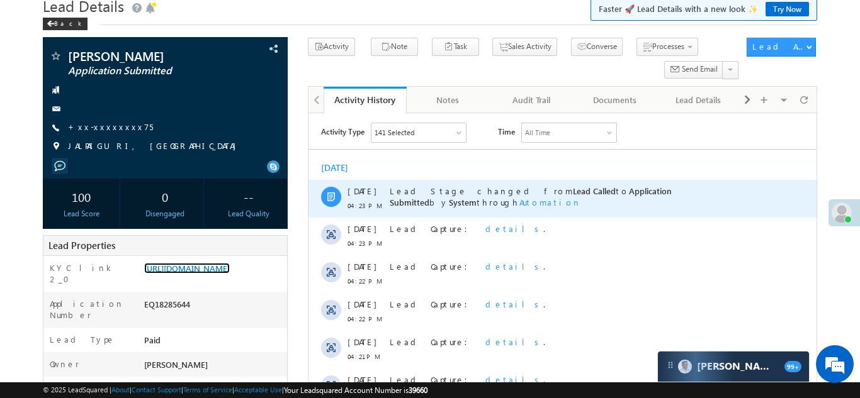
scroll to position [0, 0]
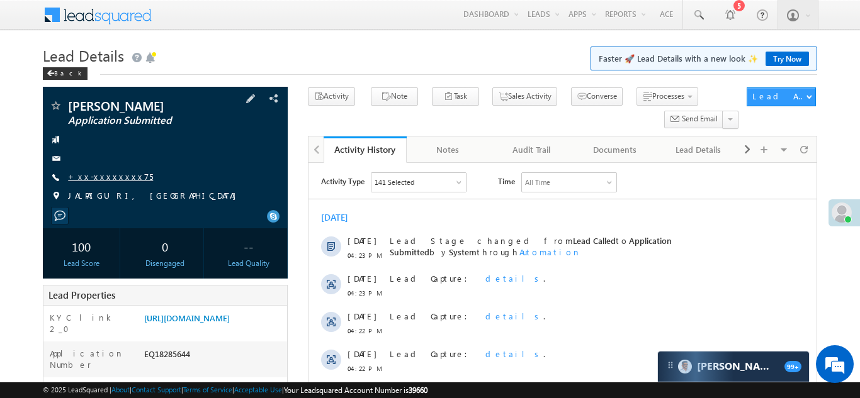
click at [98, 177] on link "+xx-xxxxxxxx75" at bounding box center [110, 176] width 85 height 11
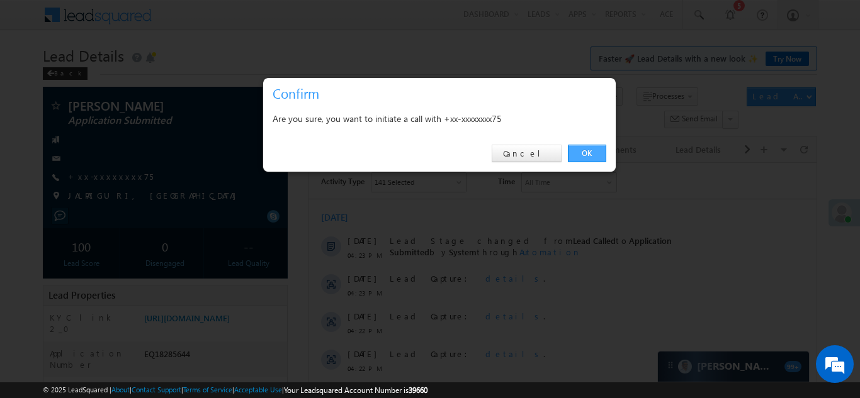
click at [582, 155] on link "OK" at bounding box center [587, 154] width 38 height 18
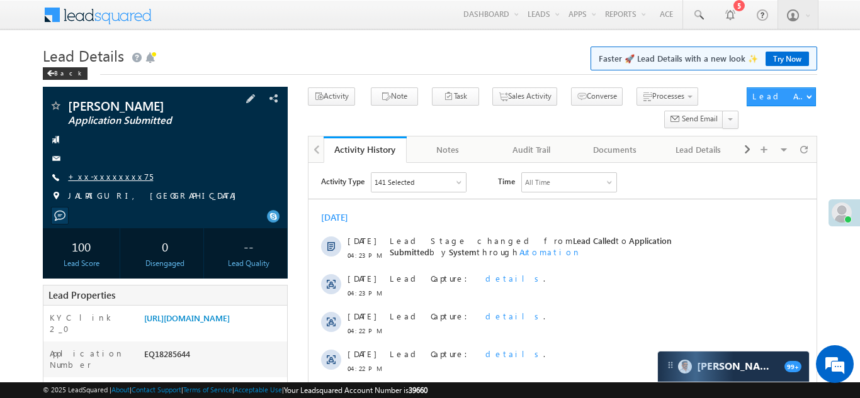
click at [103, 178] on link "+xx-xxxxxxxx75" at bounding box center [110, 176] width 85 height 11
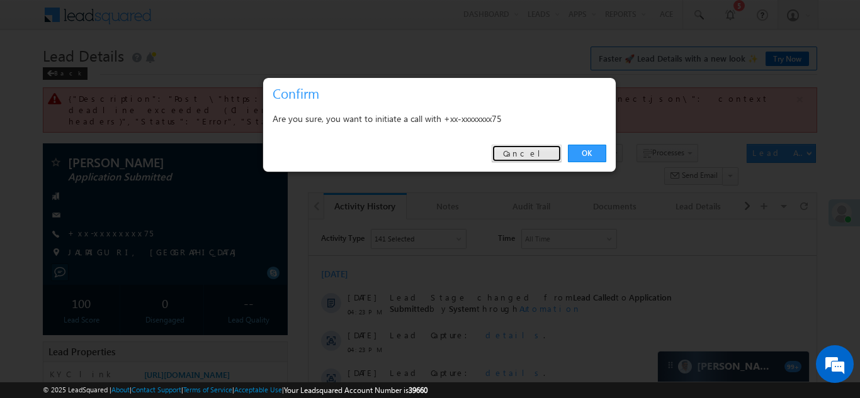
click at [535, 154] on link "Cancel" at bounding box center [527, 154] width 70 height 18
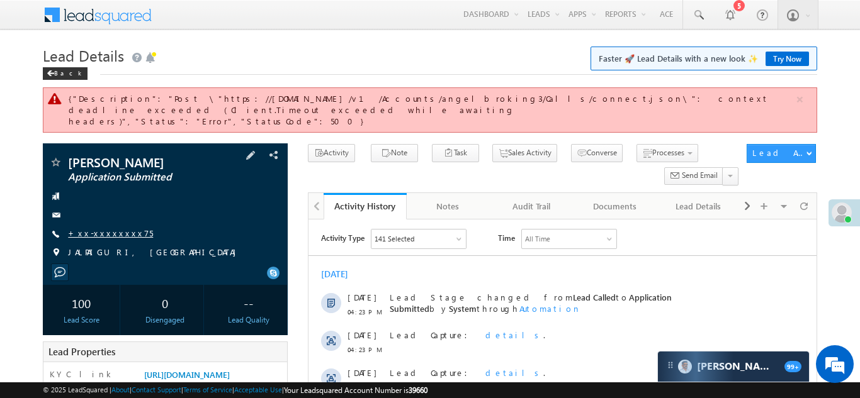
click at [108, 228] on link "+xx-xxxxxxxx75" at bounding box center [110, 233] width 85 height 11
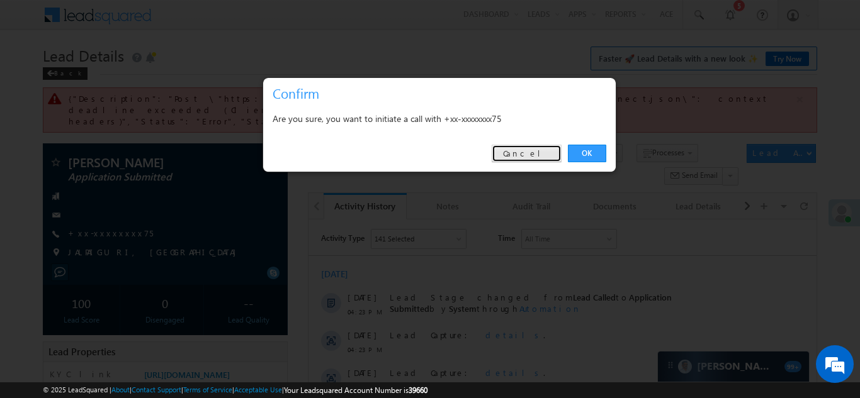
click at [535, 152] on link "Cancel" at bounding box center [527, 154] width 70 height 18
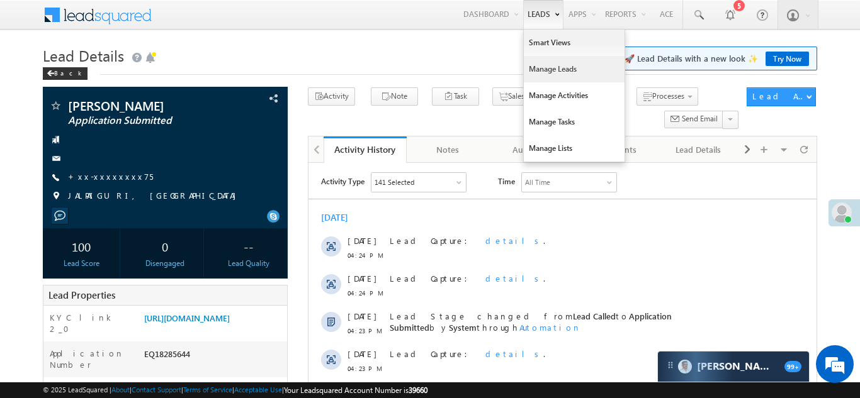
click at [529, 68] on link "Manage Leads" at bounding box center [574, 69] width 101 height 26
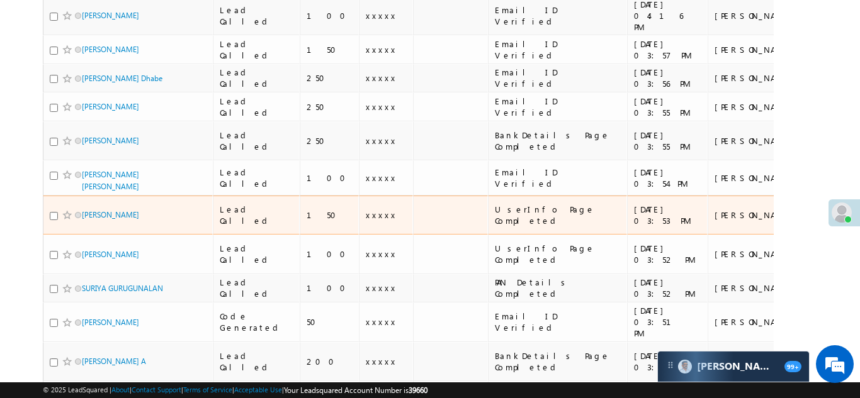
scroll to position [279, 0]
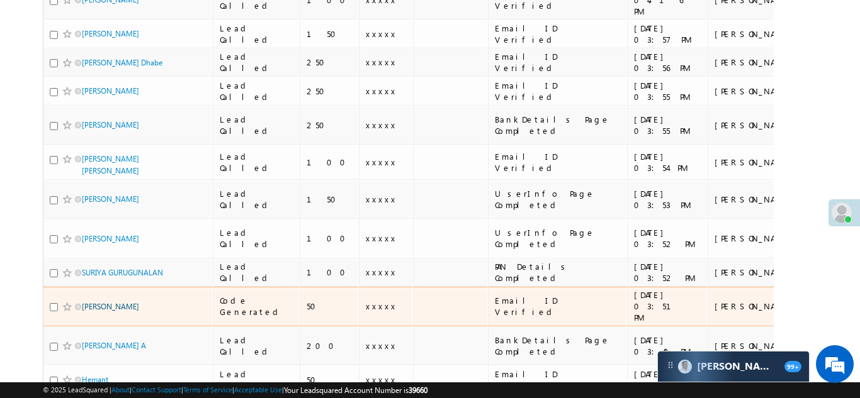
click at [101, 302] on link "[PERSON_NAME]" at bounding box center [110, 306] width 57 height 9
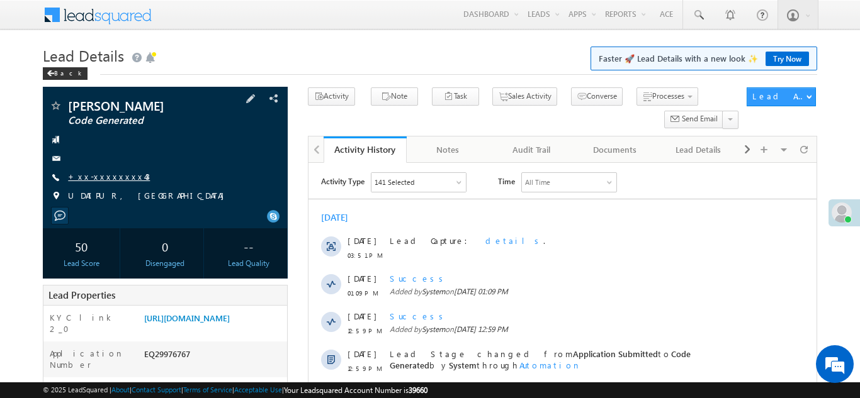
click at [101, 179] on link "+xx-xxxxxxxx43" at bounding box center [109, 176] width 82 height 11
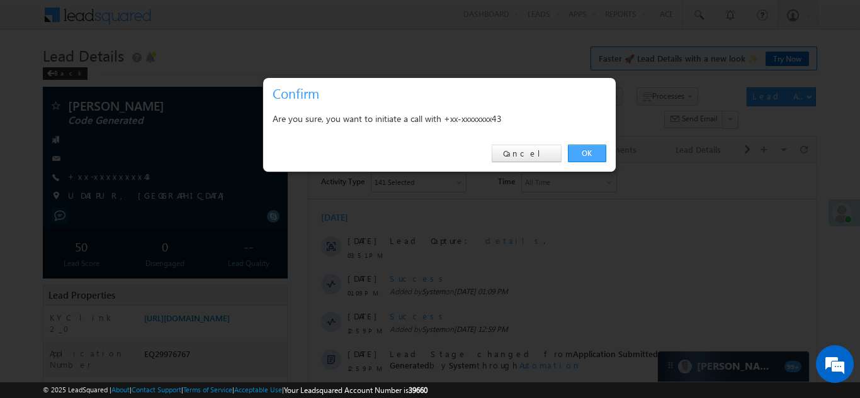
click at [588, 151] on link "OK" at bounding box center [587, 154] width 38 height 18
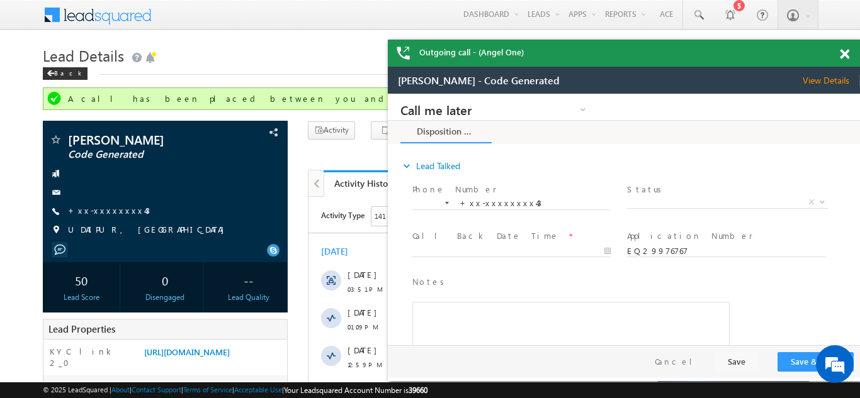
click at [843, 50] on span at bounding box center [844, 54] width 9 height 11
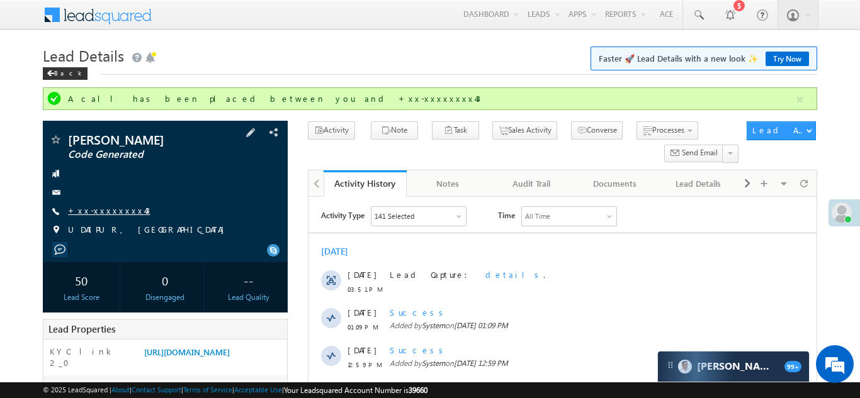
click at [100, 213] on link "+xx-xxxxxxxx43" at bounding box center [109, 210] width 82 height 11
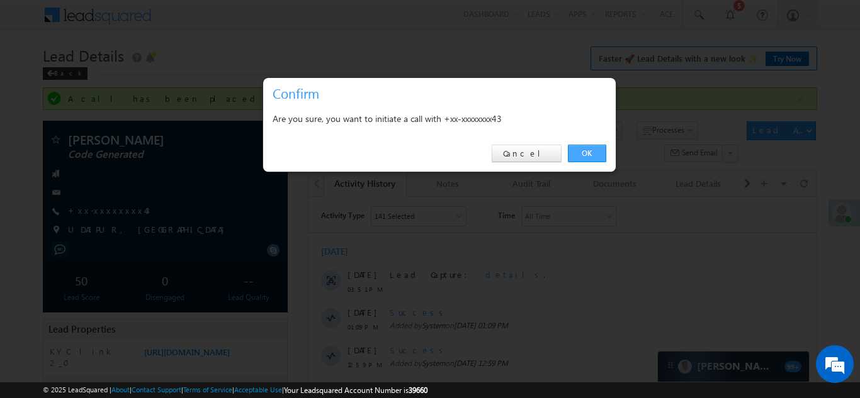
click at [585, 152] on link "OK" at bounding box center [587, 154] width 38 height 18
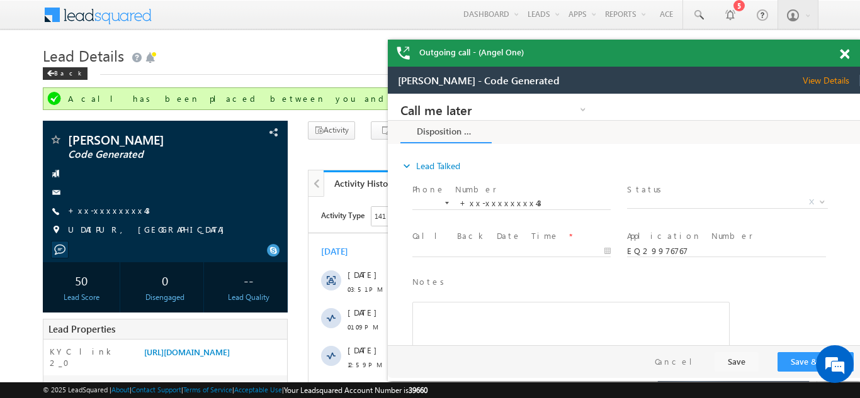
click at [843, 53] on span at bounding box center [844, 54] width 9 height 11
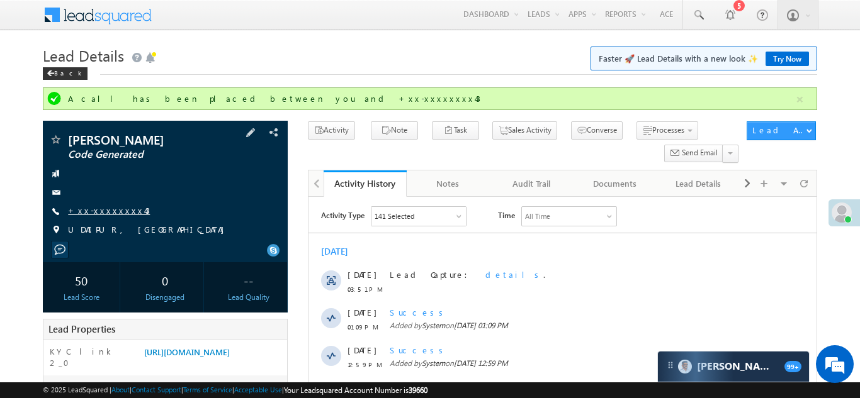
click at [96, 211] on link "+xx-xxxxxxxx43" at bounding box center [109, 210] width 82 height 11
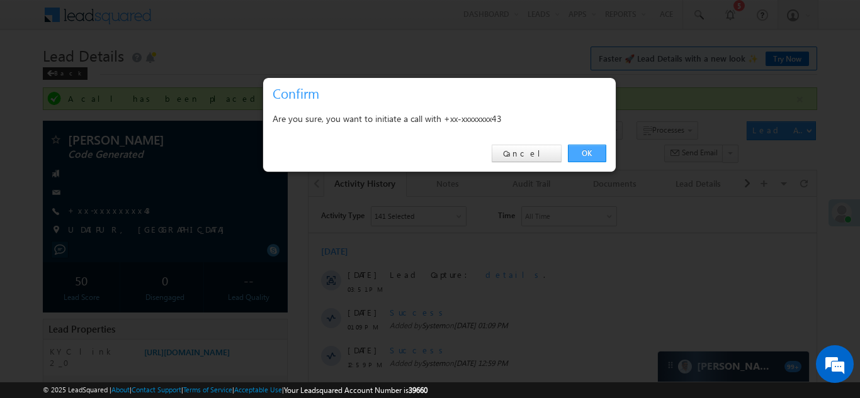
click at [588, 152] on link "OK" at bounding box center [587, 154] width 38 height 18
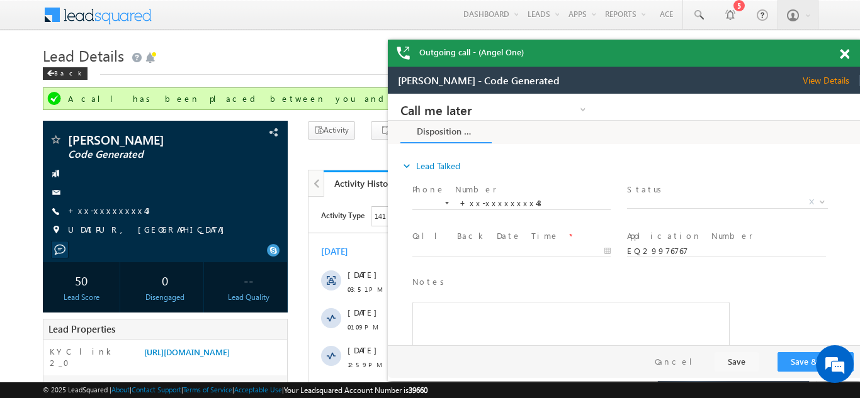
click at [845, 49] on span at bounding box center [844, 54] width 9 height 11
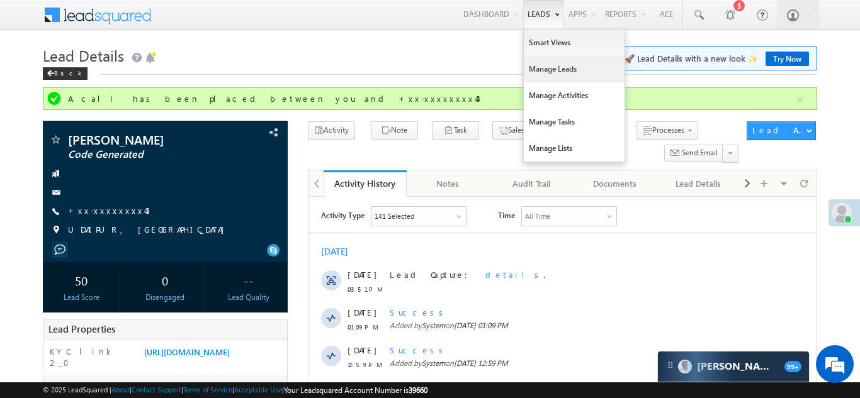
click at [540, 74] on link "Manage Leads" at bounding box center [574, 69] width 101 height 26
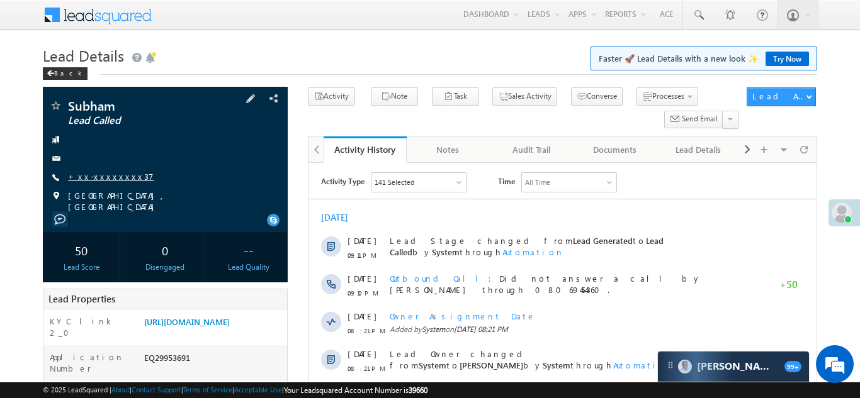
click at [100, 174] on link "+xx-xxxxxxxx37" at bounding box center [111, 176] width 86 height 11
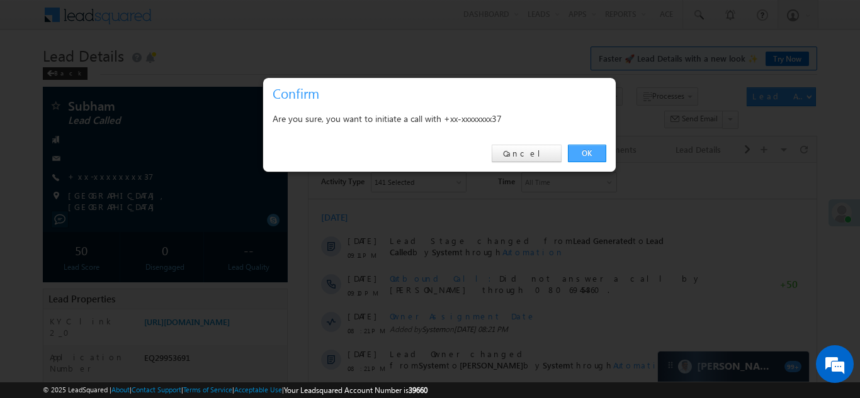
click at [587, 152] on link "OK" at bounding box center [587, 154] width 38 height 18
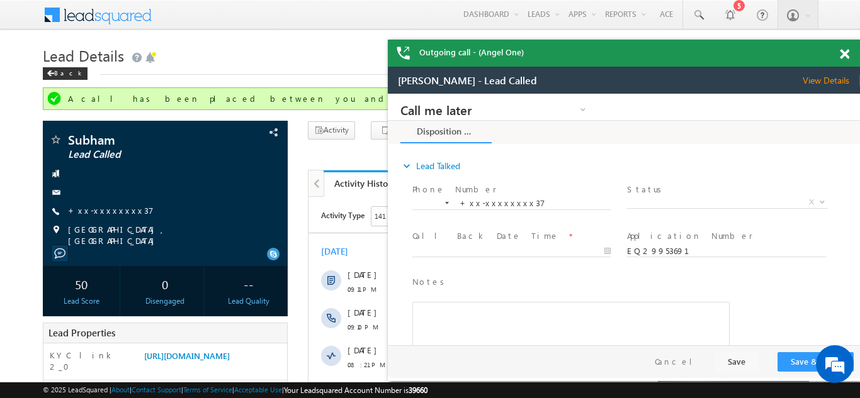
click at [844, 55] on span at bounding box center [844, 54] width 9 height 11
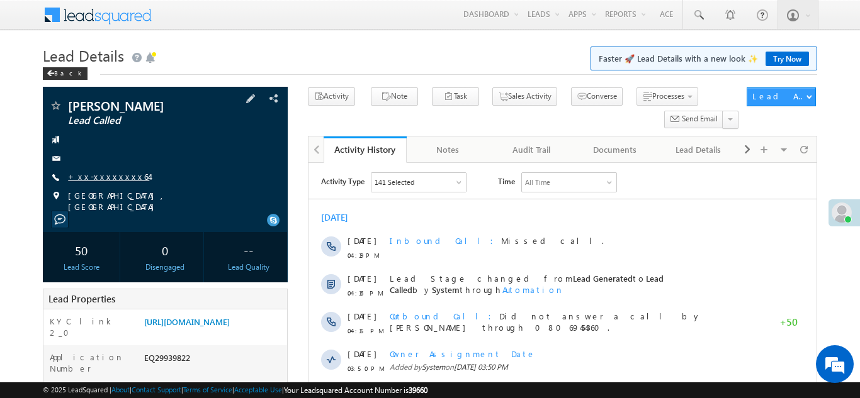
click at [107, 179] on link "+xx-xxxxxxxx64" at bounding box center [108, 176] width 81 height 11
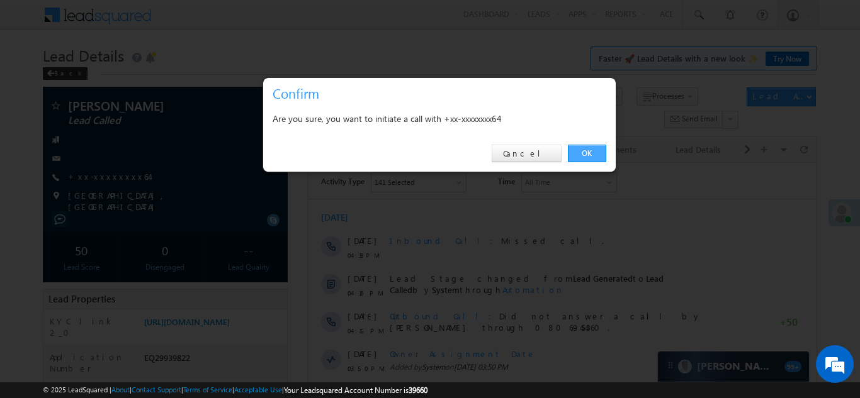
click at [578, 152] on link "OK" at bounding box center [587, 154] width 38 height 18
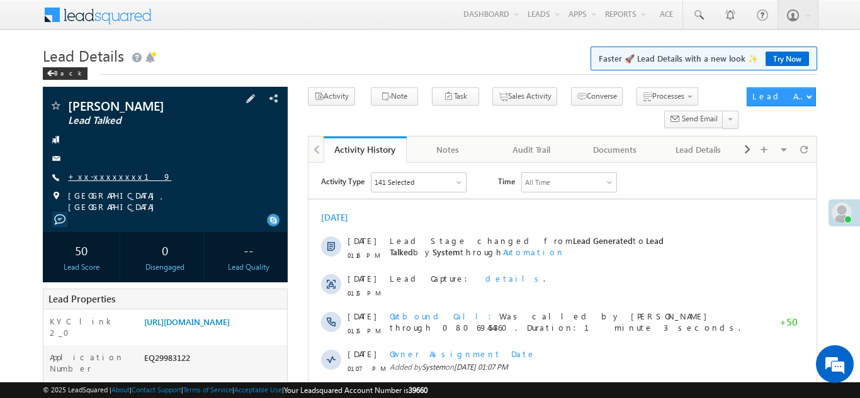
click at [94, 176] on link "+xx-xxxxxxxx19" at bounding box center [119, 176] width 103 height 11
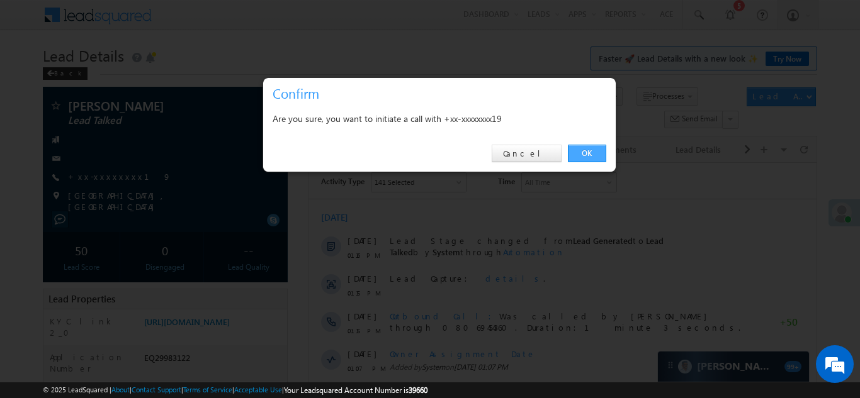
click at [582, 154] on link "OK" at bounding box center [587, 154] width 38 height 18
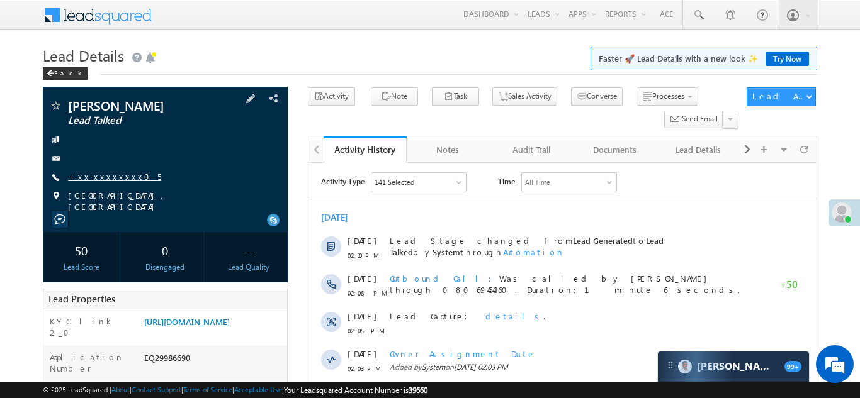
click at [105, 177] on link "+xx-xxxxxxxx05" at bounding box center [114, 176] width 93 height 11
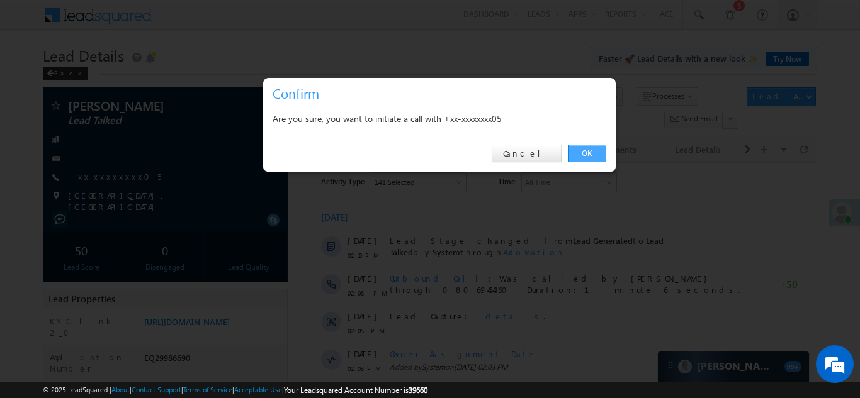
click at [585, 152] on link "OK" at bounding box center [587, 154] width 38 height 18
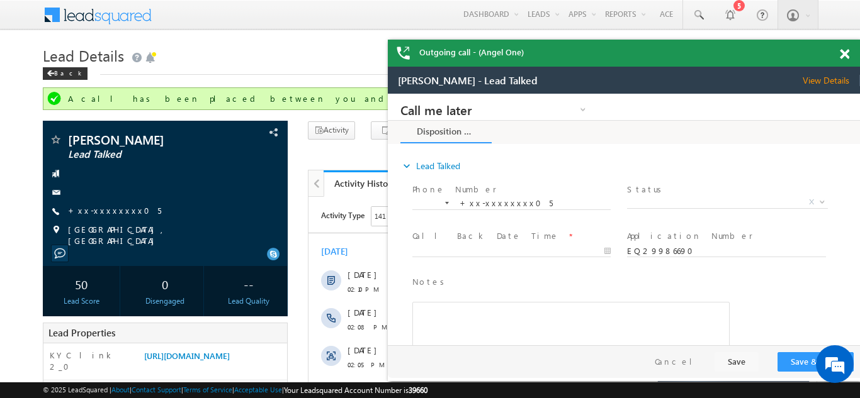
click at [843, 53] on span at bounding box center [844, 54] width 9 height 11
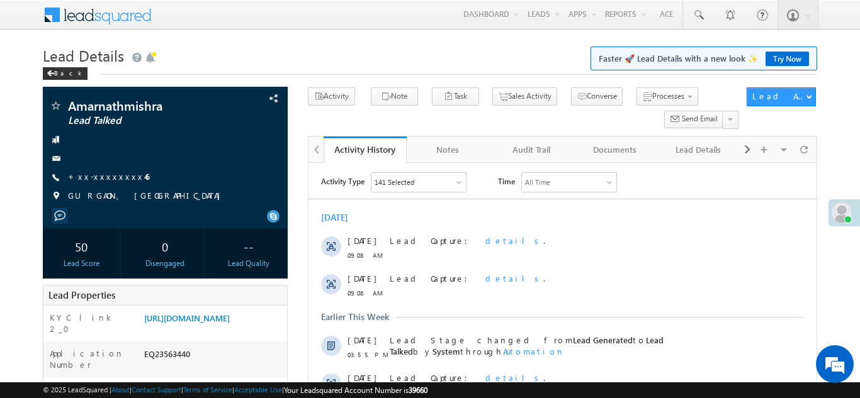
click at [103, 176] on link "+xx-xxxxxxxx46" at bounding box center [108, 176] width 81 height 11
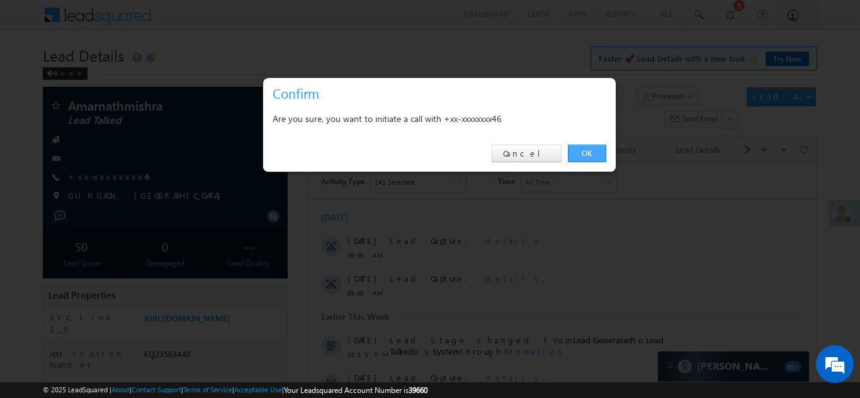
click at [583, 152] on link "OK" at bounding box center [587, 154] width 38 height 18
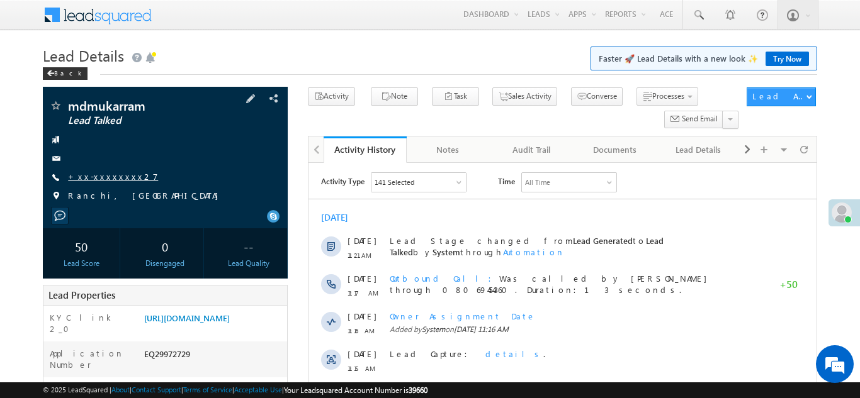
click at [106, 177] on link "+xx-xxxxxxxx27" at bounding box center [113, 176] width 90 height 11
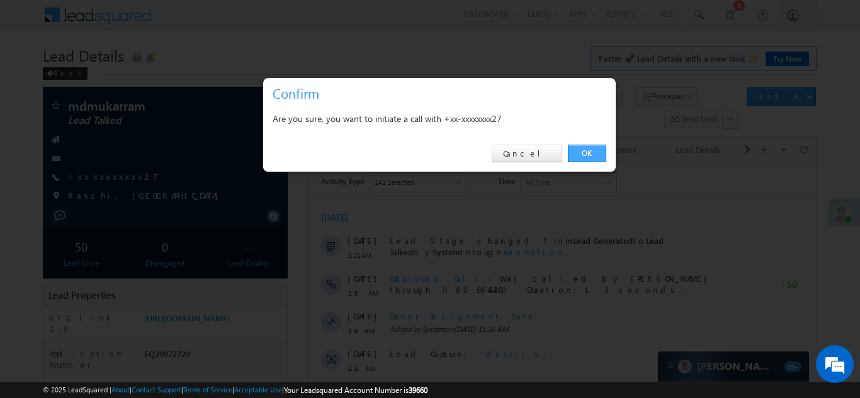
click at [583, 153] on link "OK" at bounding box center [587, 154] width 38 height 18
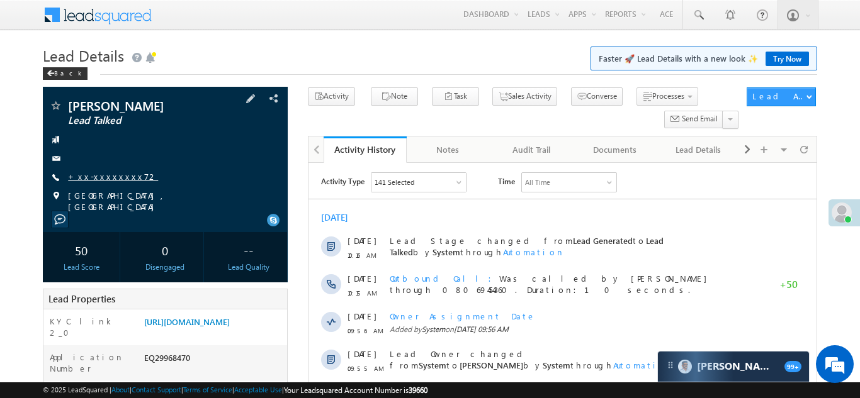
click at [99, 177] on link "+xx-xxxxxxxx72" at bounding box center [113, 176] width 90 height 11
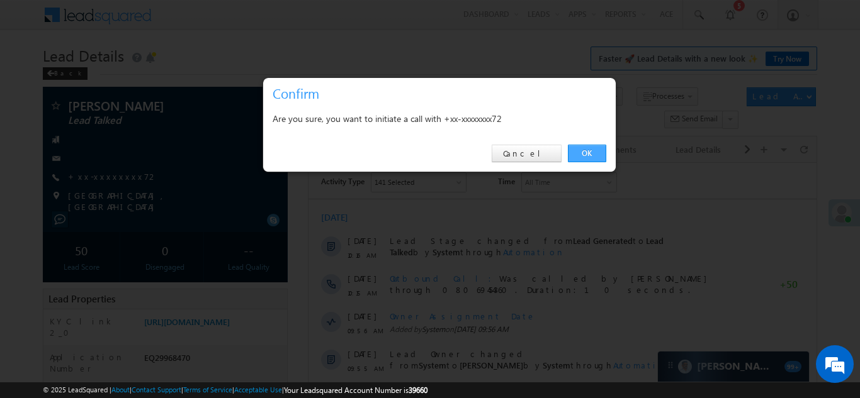
click at [585, 150] on link "OK" at bounding box center [587, 154] width 38 height 18
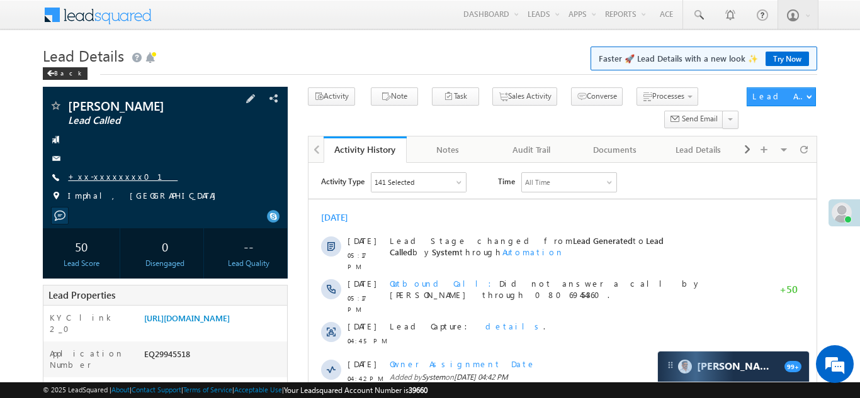
click at [101, 177] on link "+xx-xxxxxxxx01" at bounding box center [123, 176] width 110 height 11
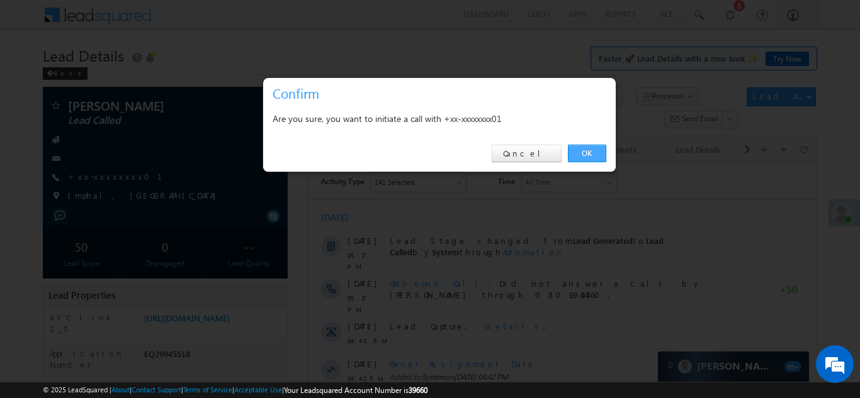
click at [582, 153] on link "OK" at bounding box center [587, 154] width 38 height 18
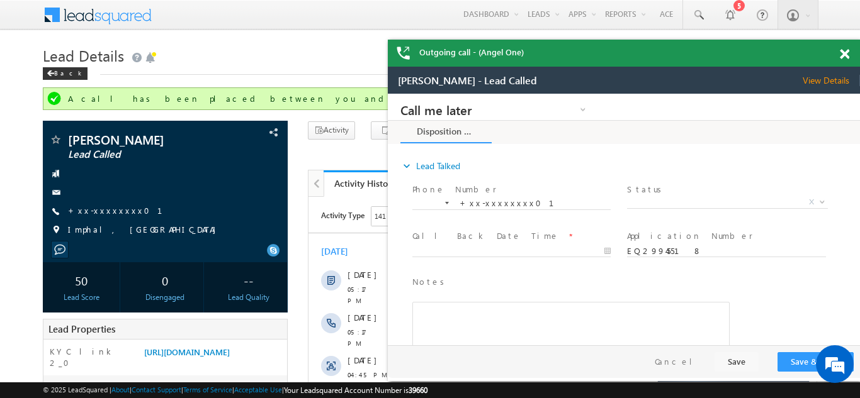
click at [847, 53] on span at bounding box center [844, 54] width 9 height 11
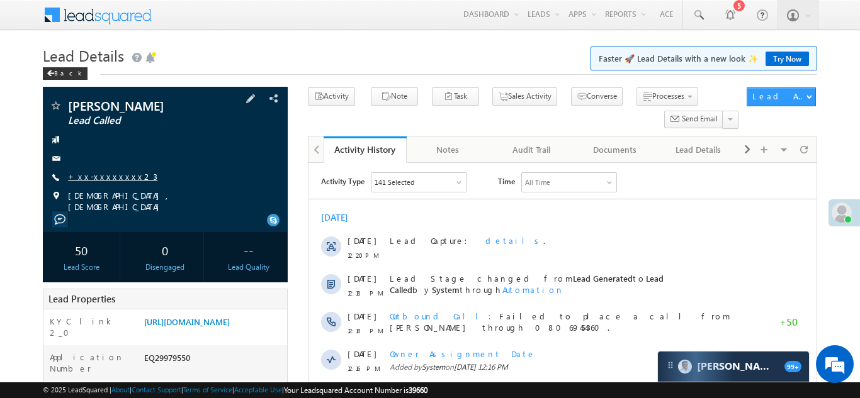
click at [101, 176] on link "+xx-xxxxxxxx23" at bounding box center [112, 176] width 89 height 11
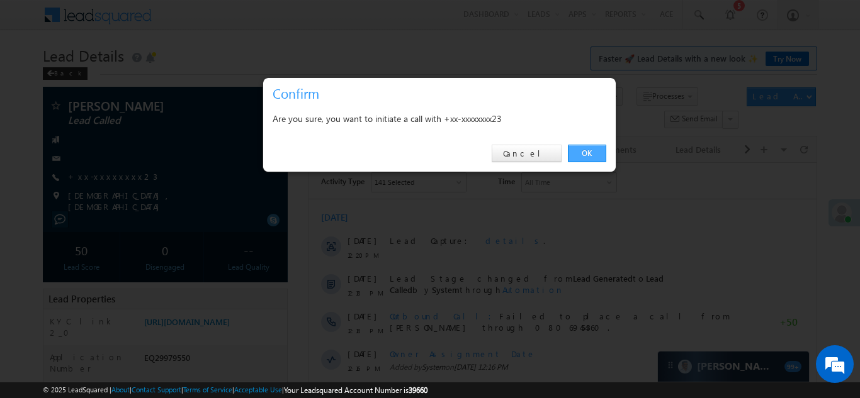
click at [585, 150] on link "OK" at bounding box center [587, 154] width 38 height 18
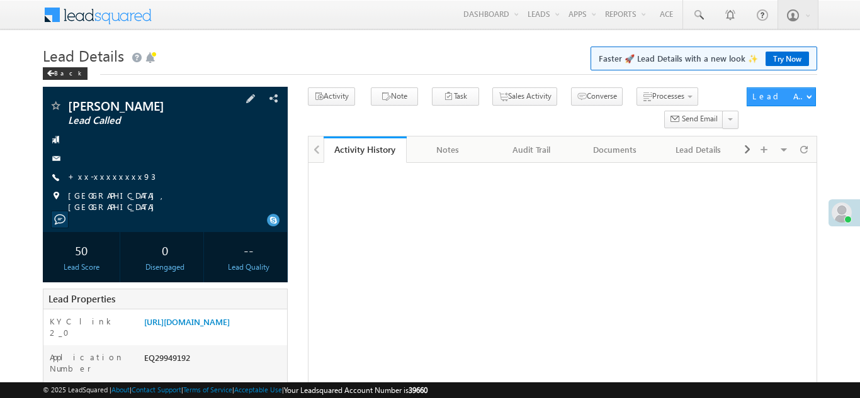
click at [100, 183] on span "+xx-xxxxxxxx93" at bounding box center [111, 177] width 87 height 13
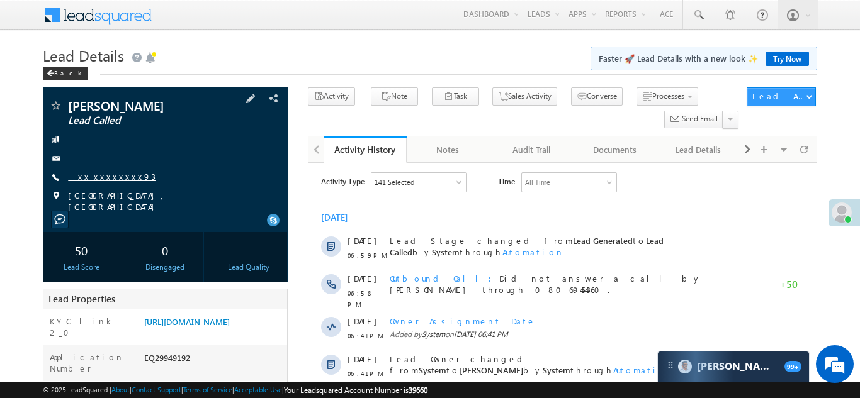
click at [110, 171] on link "+xx-xxxxxxxx93" at bounding box center [111, 176] width 87 height 11
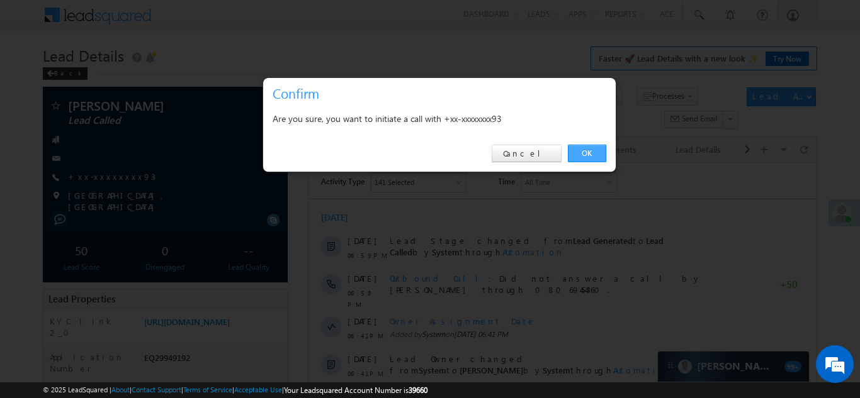
click at [583, 152] on link "OK" at bounding box center [587, 154] width 38 height 18
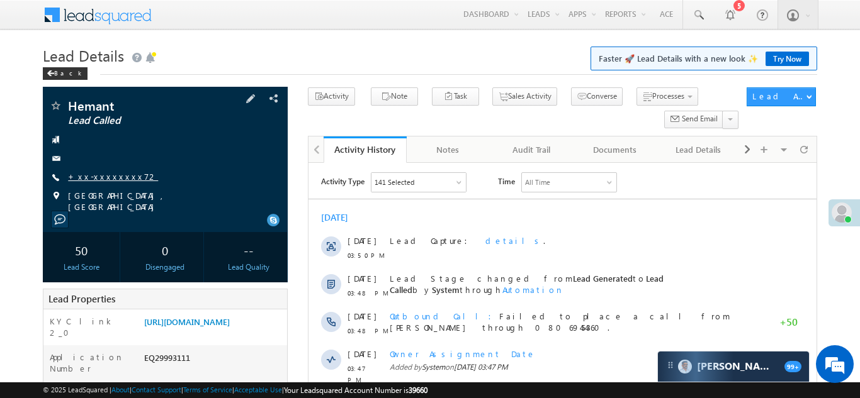
click at [108, 174] on link "+xx-xxxxxxxx72" at bounding box center [113, 176] width 90 height 11
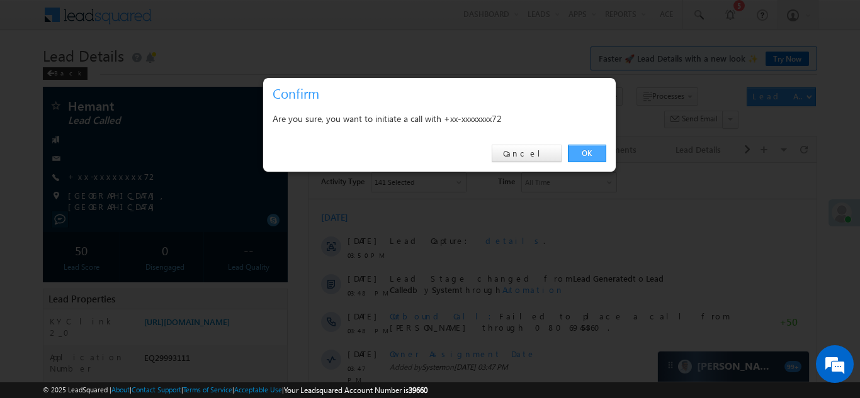
click at [583, 154] on link "OK" at bounding box center [587, 154] width 38 height 18
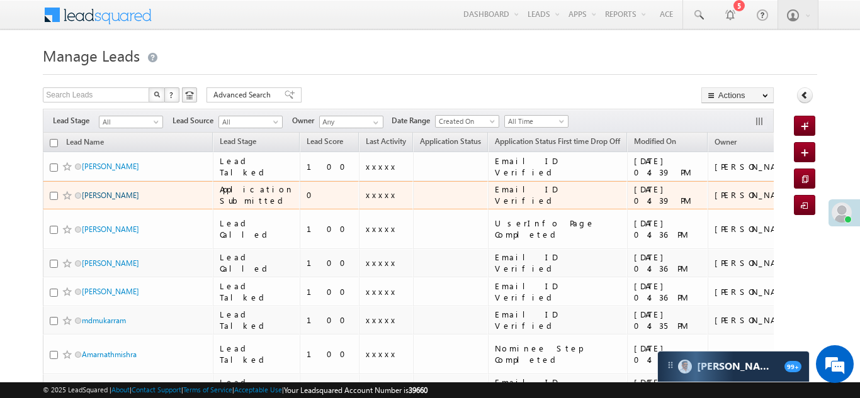
click at [93, 192] on link "[PERSON_NAME]" at bounding box center [110, 195] width 57 height 9
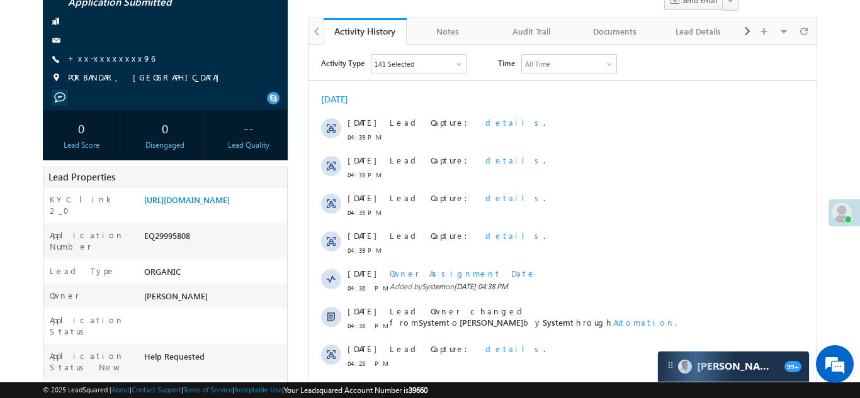
scroll to position [140, 0]
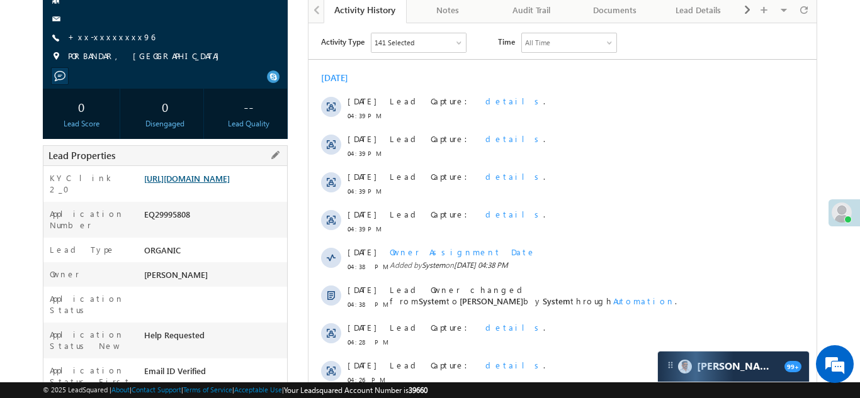
click at [211, 184] on link "[URL][DOMAIN_NAME]" at bounding box center [187, 178] width 86 height 11
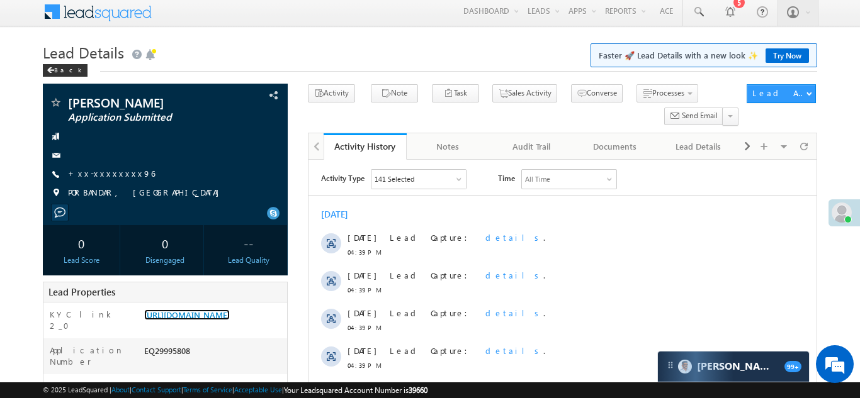
scroll to position [0, 0]
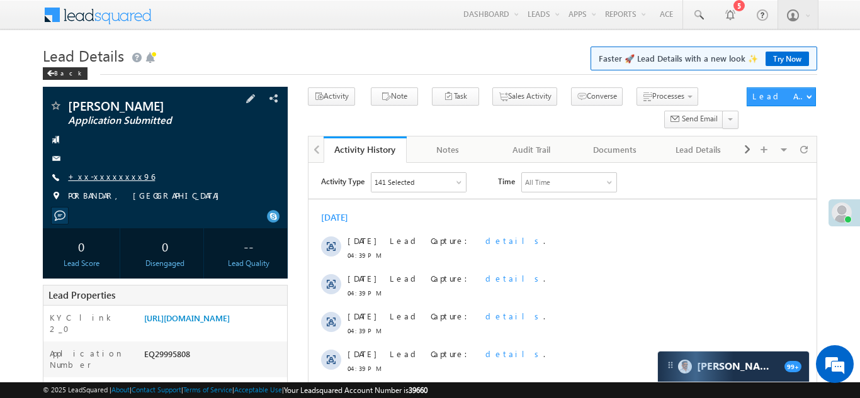
click at [110, 177] on link "+xx-xxxxxxxx96" at bounding box center [111, 176] width 87 height 11
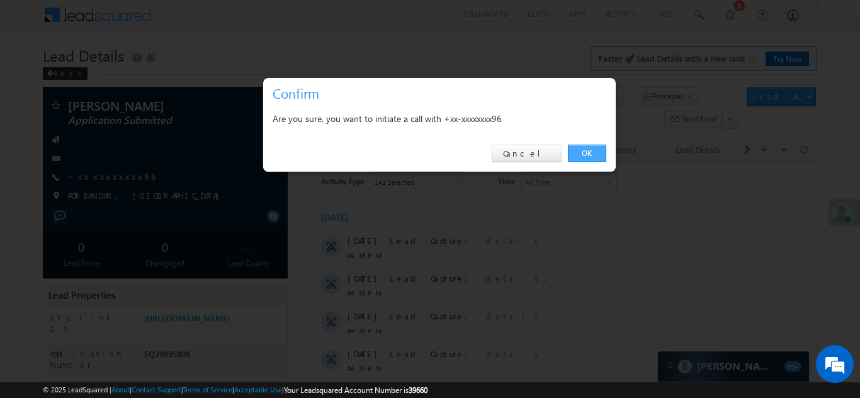
click at [590, 149] on link "OK" at bounding box center [587, 154] width 38 height 18
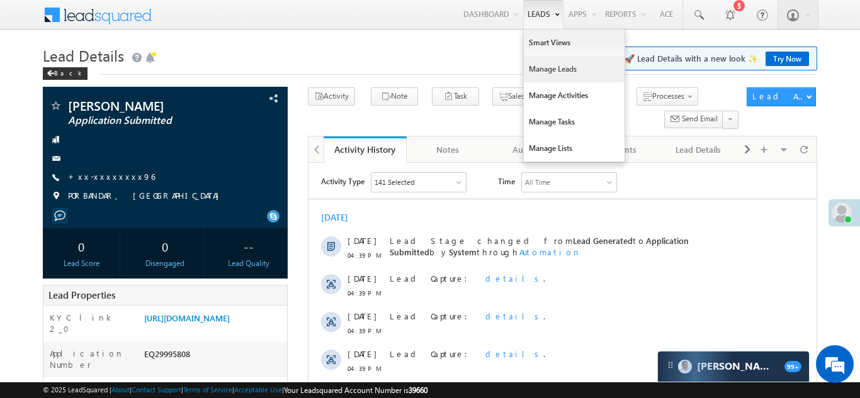
click at [542, 76] on link "Manage Leads" at bounding box center [574, 69] width 101 height 26
